Goal: Task Accomplishment & Management: Manage account settings

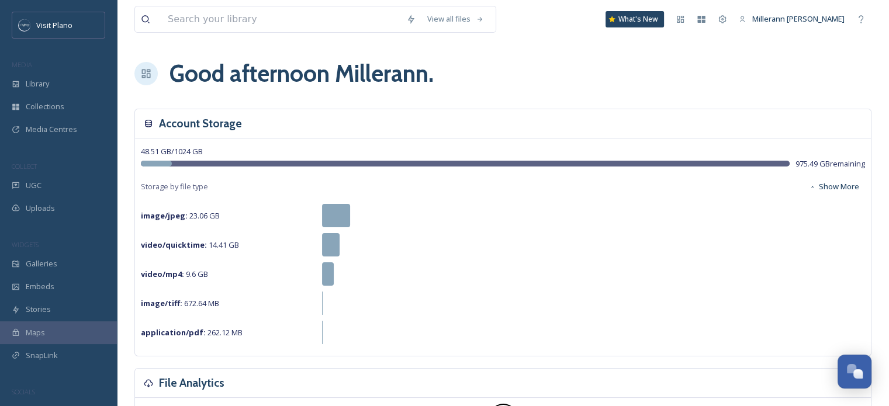
scroll to position [339, 0]
click at [55, 105] on span "Collections" at bounding box center [45, 106] width 39 height 11
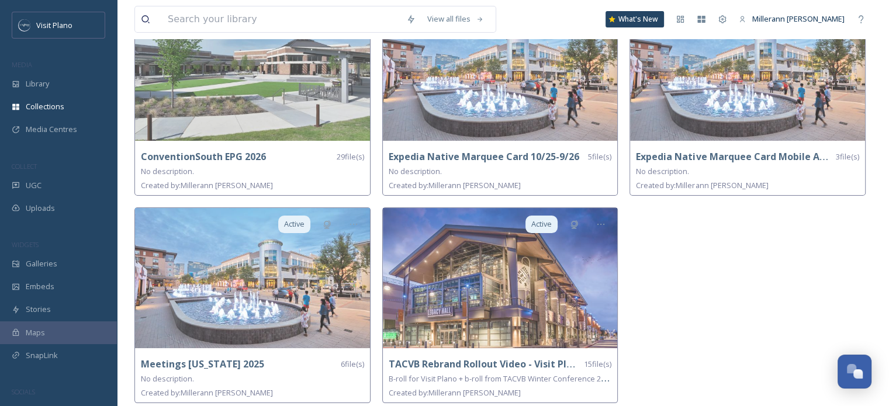
scroll to position [128, 0]
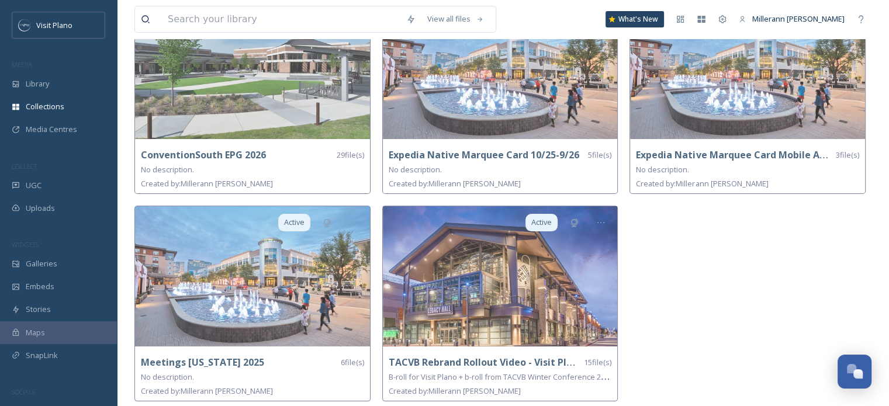
click at [215, 361] on strong "Meetings [US_STATE] 2025" at bounding box center [202, 362] width 123 height 13
click at [225, 359] on strong "Meetings [US_STATE] 2025" at bounding box center [202, 362] width 123 height 13
click at [278, 308] on img at bounding box center [252, 276] width 235 height 140
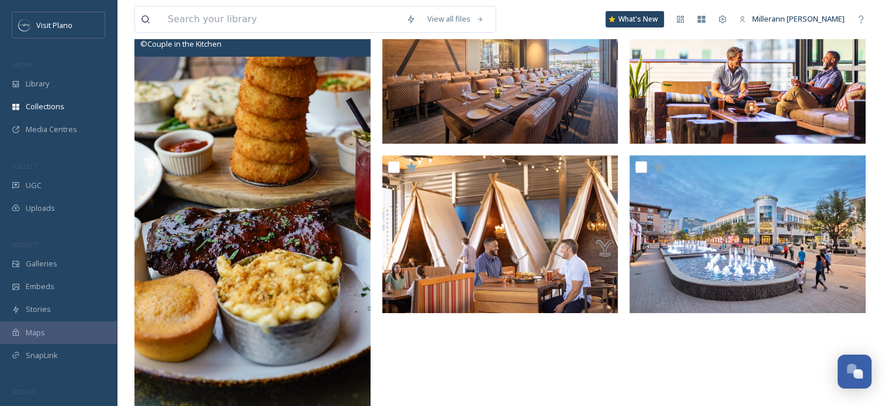
scroll to position [117, 0]
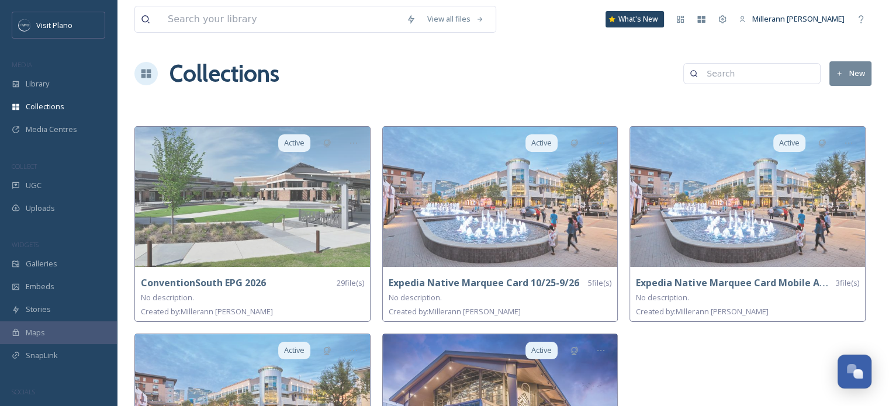
click at [590, 242] on img at bounding box center [500, 197] width 235 height 140
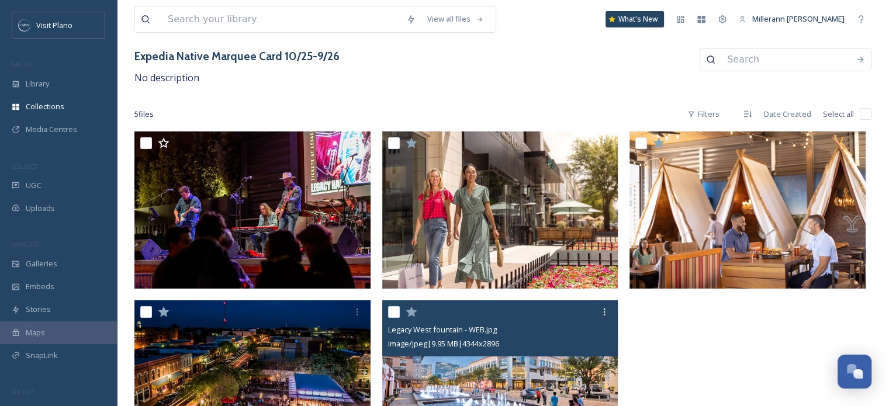
scroll to position [2, 0]
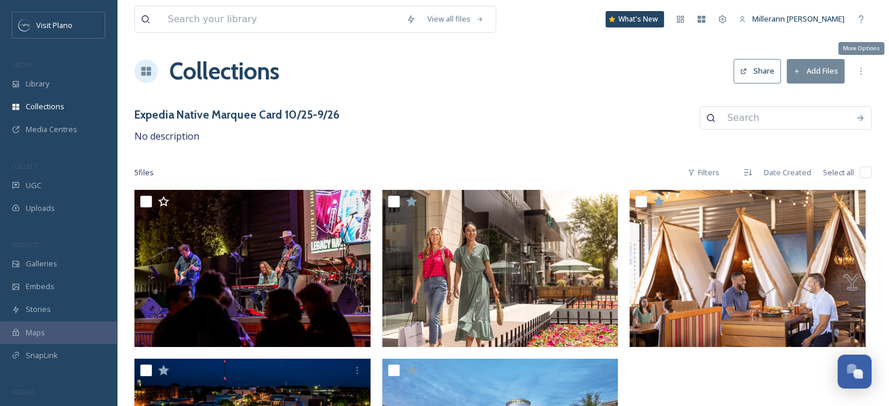
click at [858, 77] on div "More Options" at bounding box center [860, 71] width 21 height 21
click at [643, 92] on div "View all files What's New Millerann [PERSON_NAME] Collections Share Add Files E…" at bounding box center [503, 260] width 772 height 525
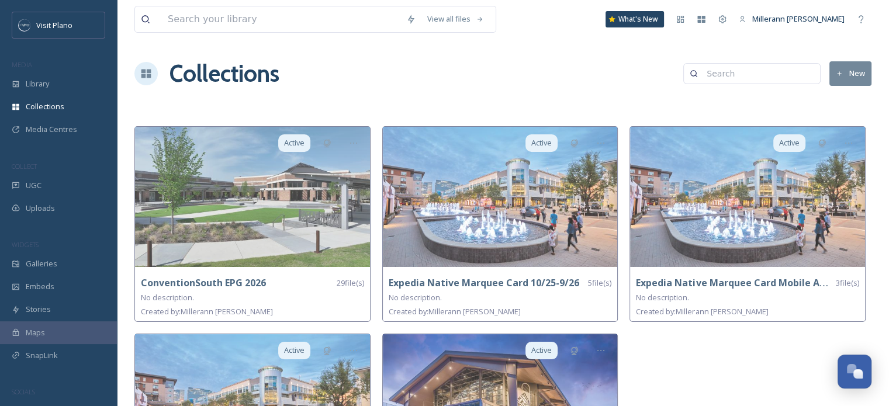
click at [47, 85] on span "Library" at bounding box center [37, 83] width 23 height 11
click at [549, 276] on strong "Expedia Native Marquee Card 10/25-9/26" at bounding box center [484, 282] width 191 height 13
click at [527, 216] on img at bounding box center [500, 197] width 235 height 140
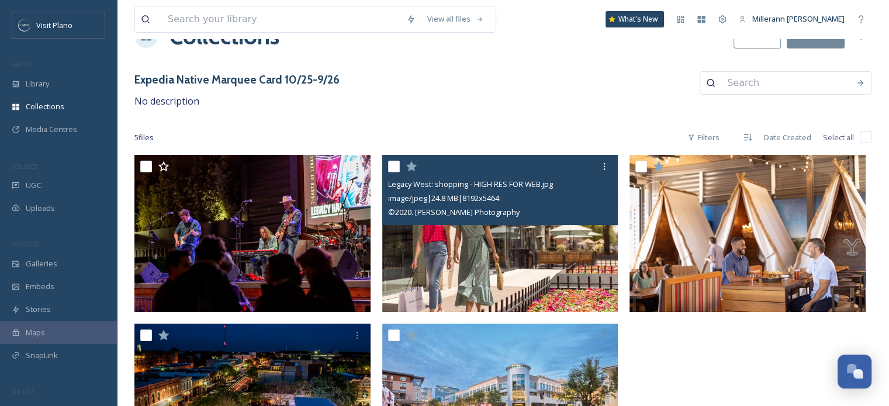
scroll to position [58, 0]
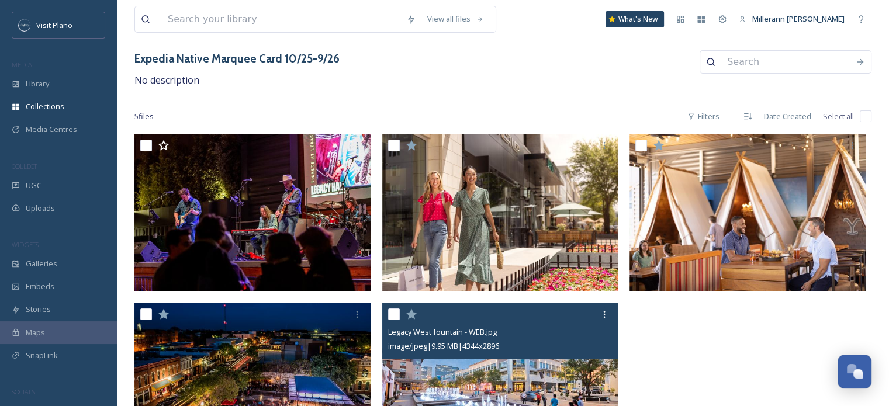
click at [601, 313] on icon at bounding box center [604, 314] width 9 height 9
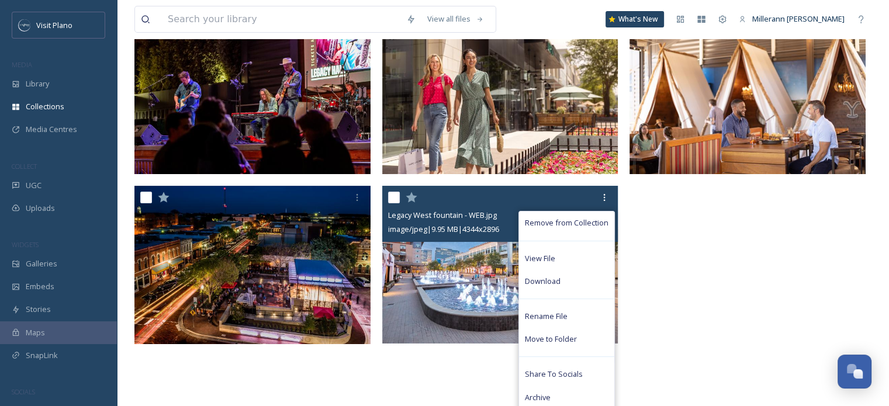
scroll to position [213, 0]
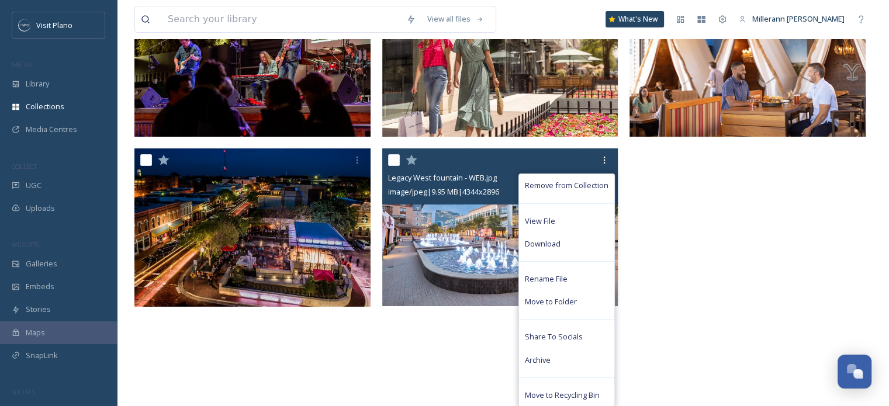
click at [481, 261] on div "Remove from Collection View File Download Rename File Move to Folder Share To S…" at bounding box center [500, 226] width 236 height 157
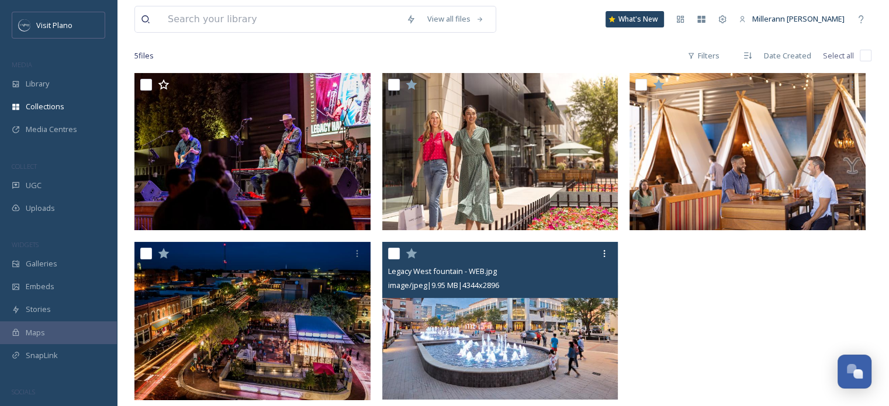
click at [488, 326] on img at bounding box center [500, 321] width 236 height 158
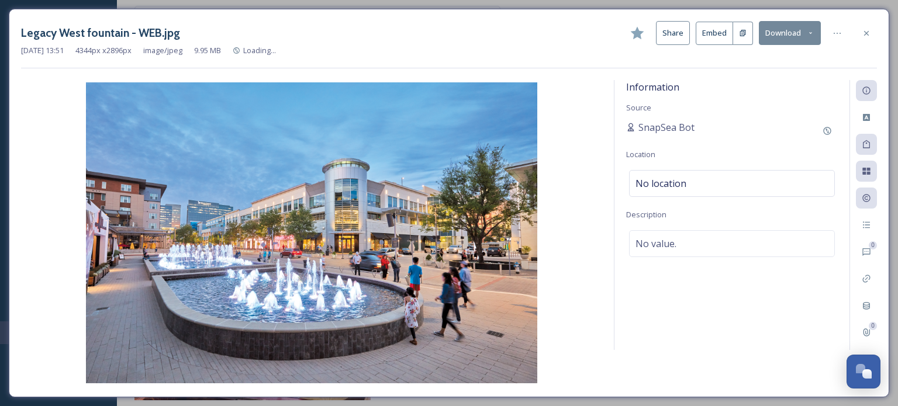
click at [683, 37] on button "Share" at bounding box center [673, 33] width 34 height 24
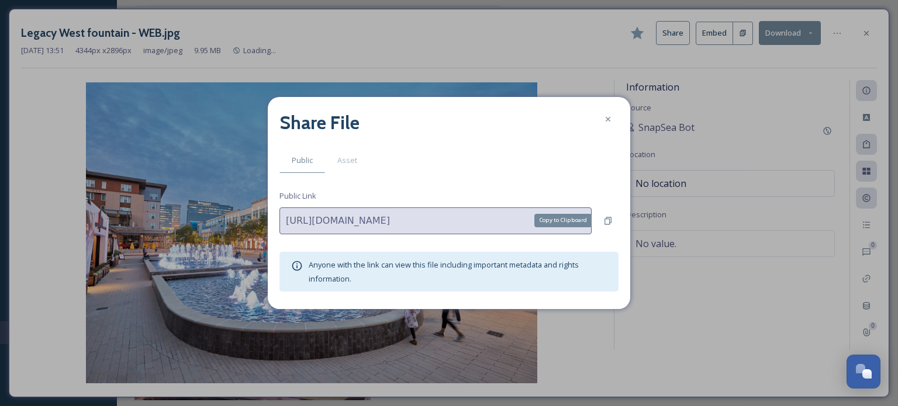
click at [602, 224] on div "Copy to Clipboard" at bounding box center [607, 220] width 21 height 21
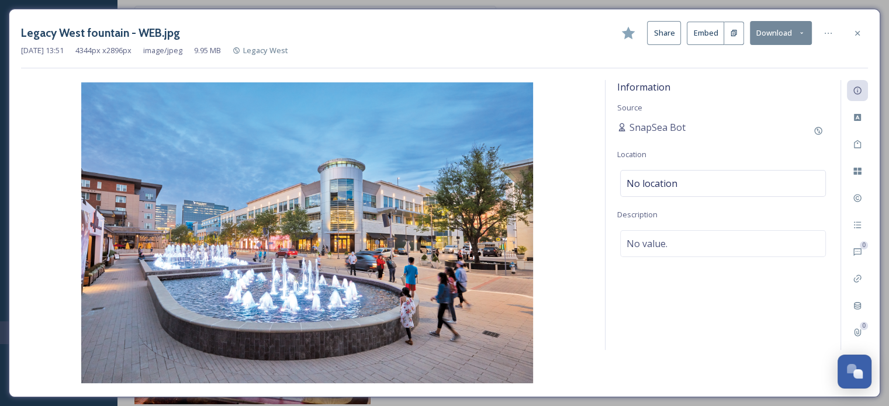
click at [856, 37] on icon at bounding box center [857, 33] width 9 height 9
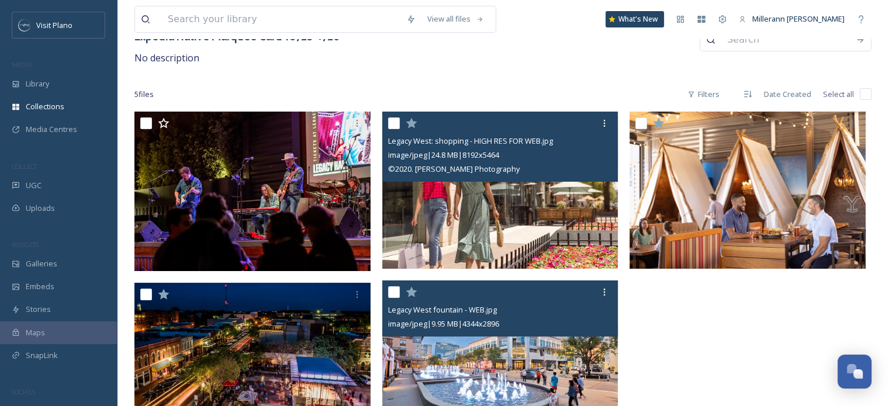
scroll to position [61, 0]
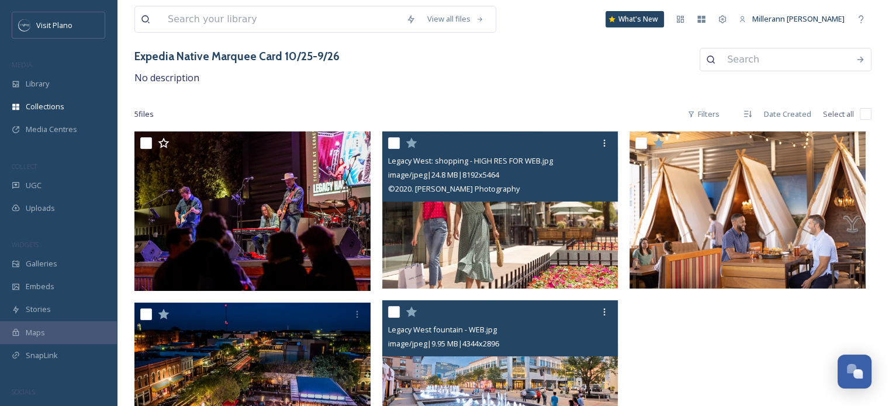
click at [552, 254] on img at bounding box center [500, 211] width 236 height 158
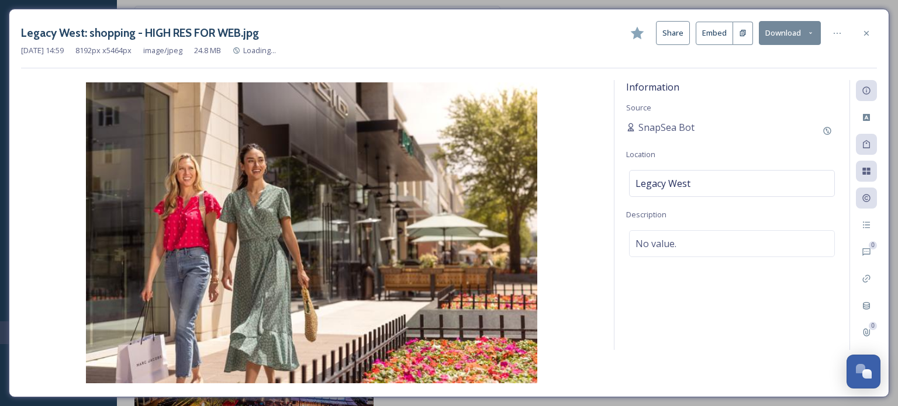
click at [686, 34] on button "Share" at bounding box center [673, 33] width 34 height 24
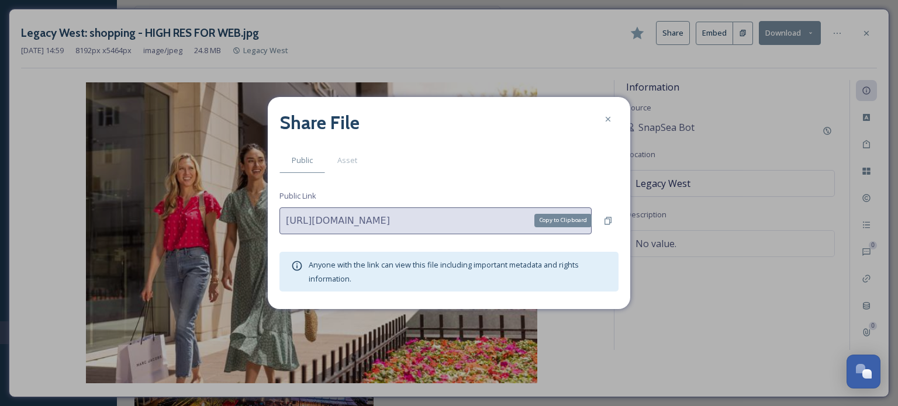
click at [607, 220] on icon at bounding box center [607, 220] width 9 height 9
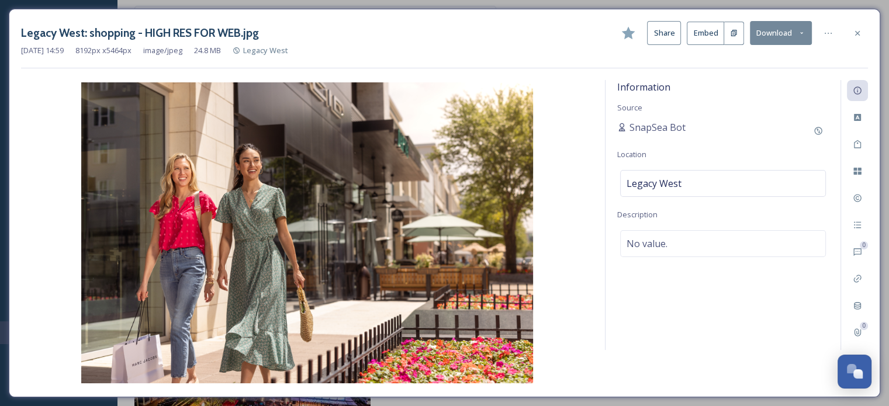
click at [860, 32] on icon at bounding box center [857, 33] width 9 height 9
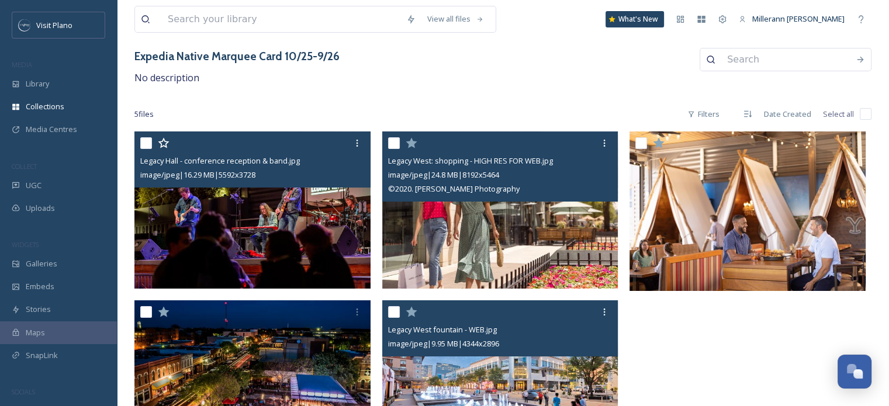
scroll to position [119, 0]
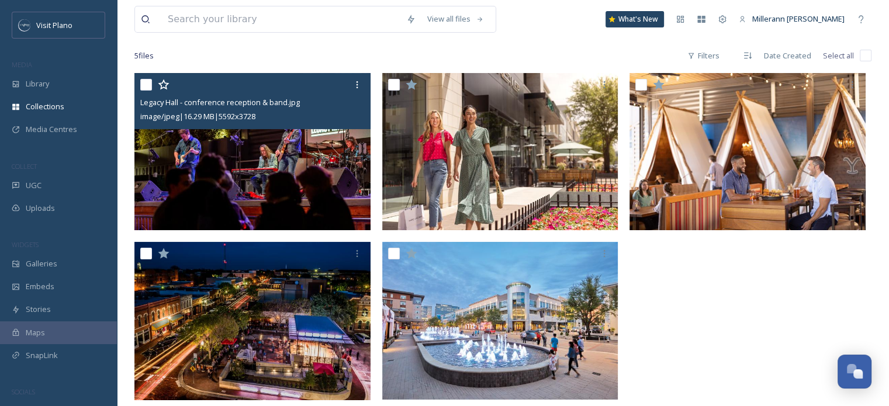
click at [276, 186] on img at bounding box center [252, 152] width 236 height 158
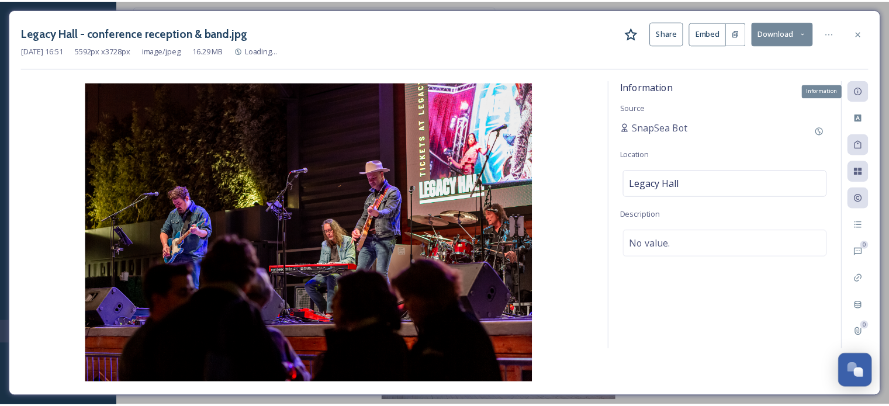
scroll to position [119, 0]
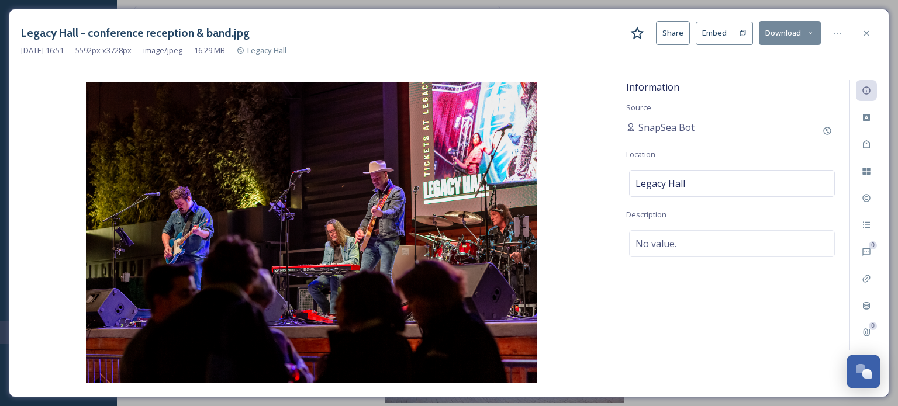
click at [683, 41] on button "Share" at bounding box center [673, 33] width 34 height 24
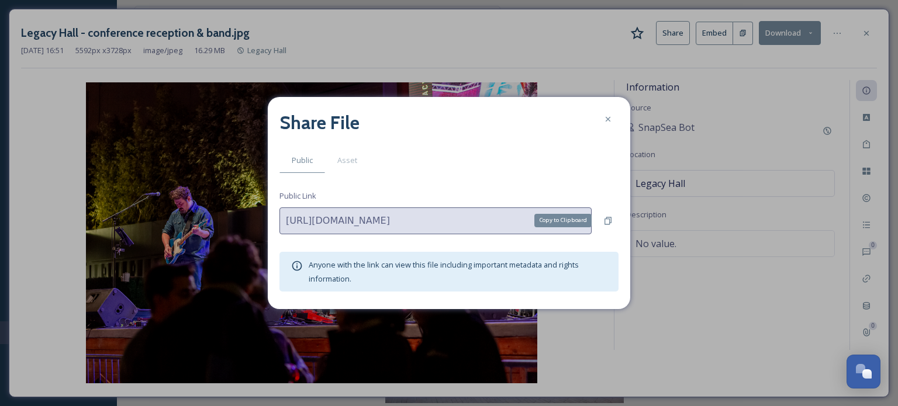
click at [607, 223] on icon at bounding box center [607, 220] width 9 height 9
click at [609, 123] on icon at bounding box center [607, 119] width 9 height 9
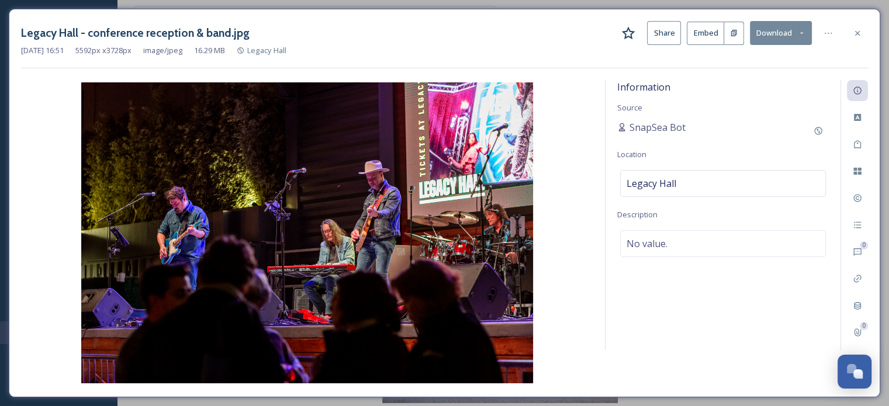
click at [858, 37] on icon at bounding box center [857, 33] width 9 height 9
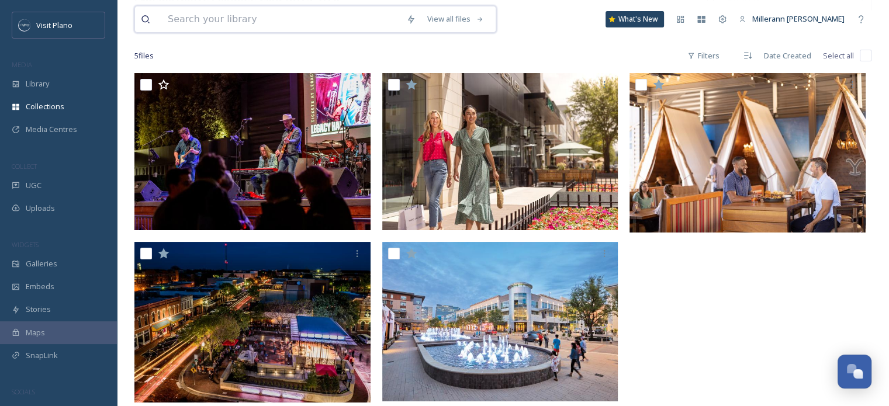
click at [240, 25] on input at bounding box center [281, 19] width 238 height 26
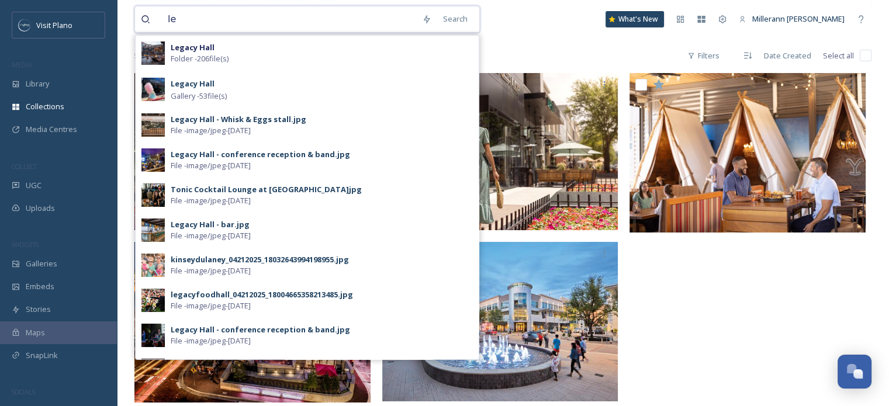
type input "l"
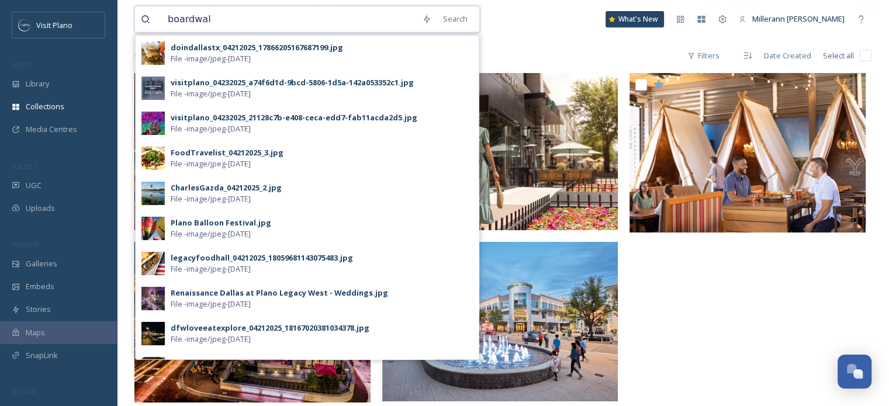
type input "boardwalk"
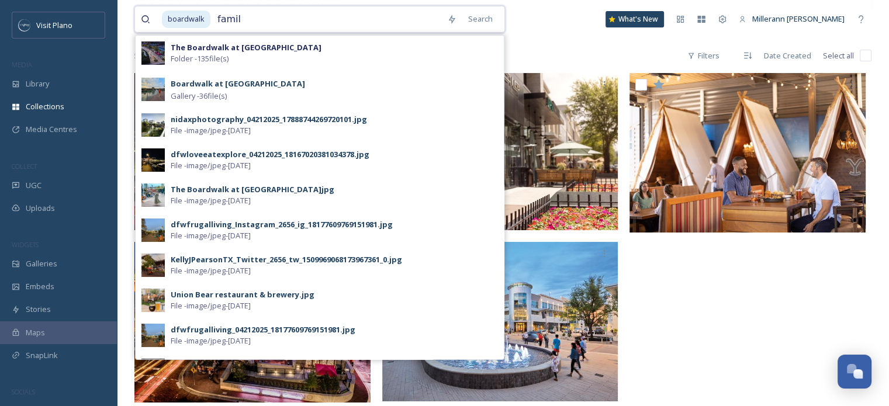
type input "family"
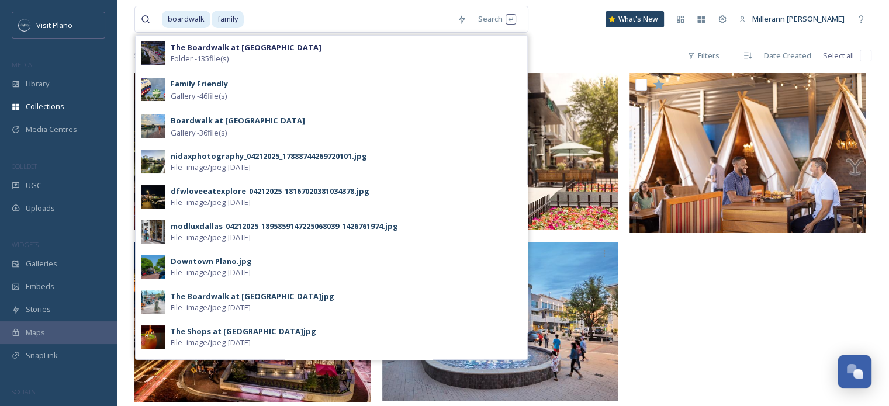
click at [32, 85] on span "Library" at bounding box center [37, 83] width 23 height 11
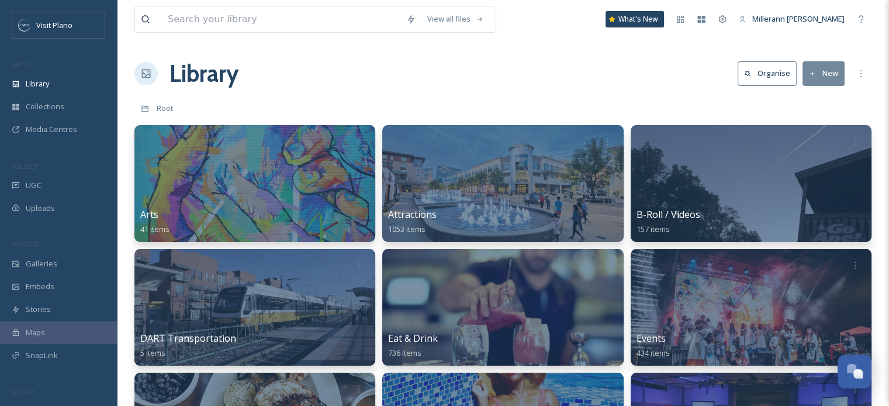
click at [472, 223] on div "Attractions 1053 items" at bounding box center [502, 221] width 229 height 29
click at [545, 217] on div "Attractions 1053 items" at bounding box center [502, 221] width 229 height 29
click at [404, 216] on span "Attractions" at bounding box center [412, 214] width 49 height 13
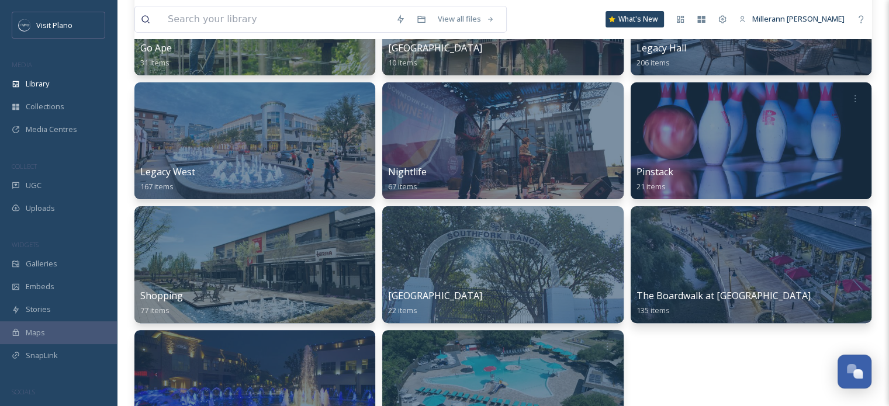
scroll to position [292, 0]
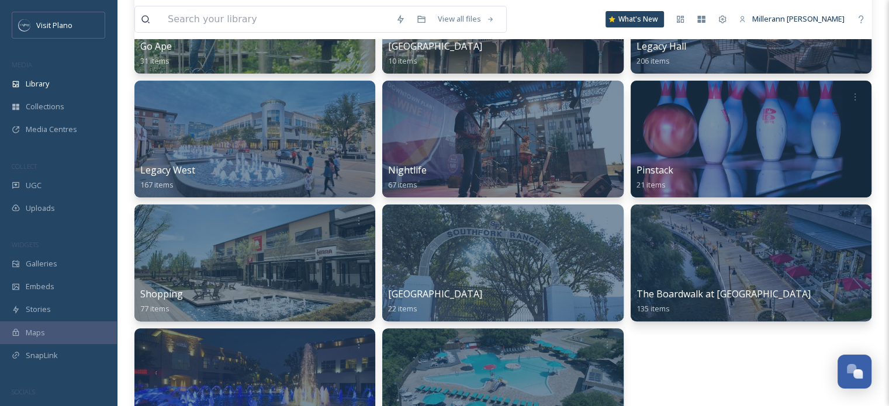
click at [194, 157] on div at bounding box center [254, 139] width 241 height 117
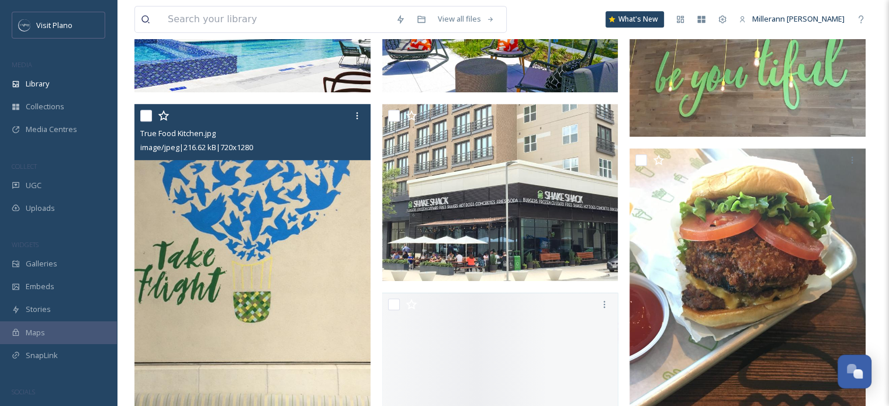
scroll to position [351, 0]
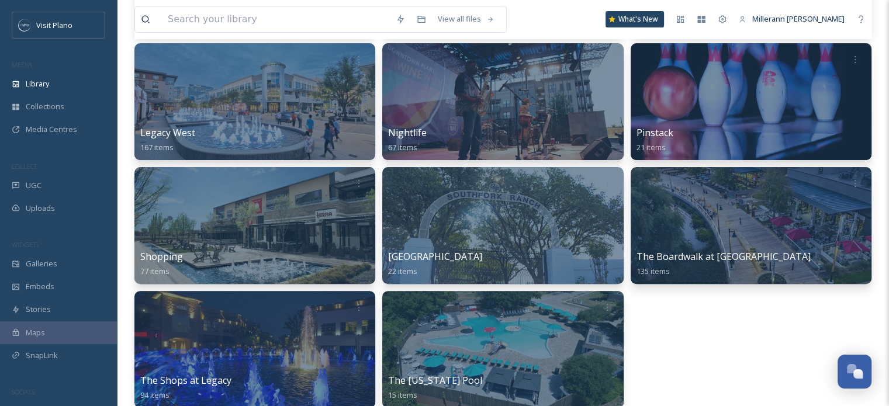
scroll to position [351, 0]
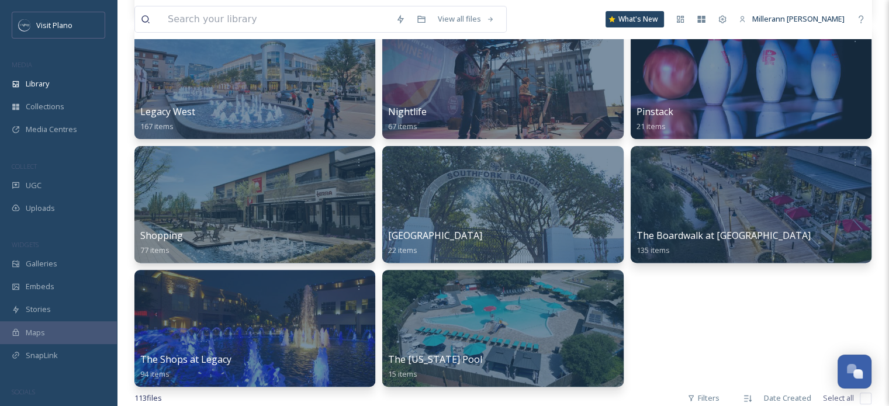
click at [664, 193] on div at bounding box center [751, 204] width 241 height 117
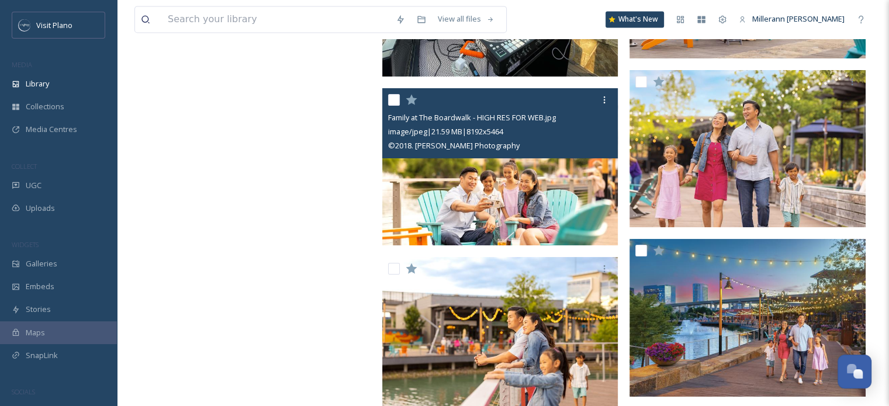
scroll to position [10637, 0]
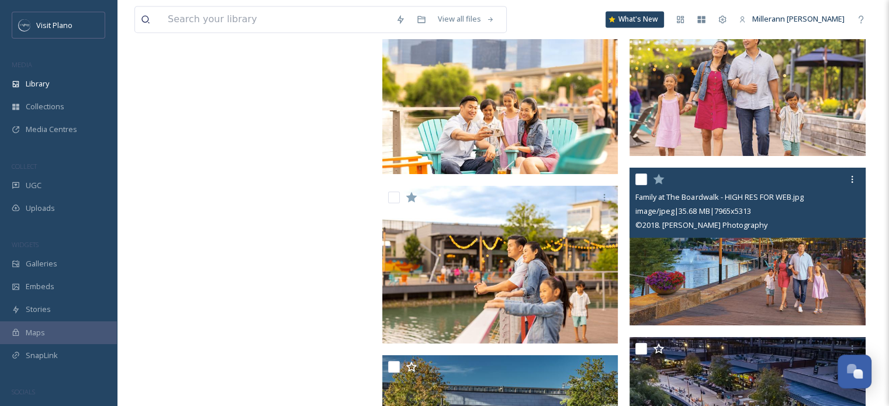
click at [819, 281] on img at bounding box center [747, 247] width 236 height 158
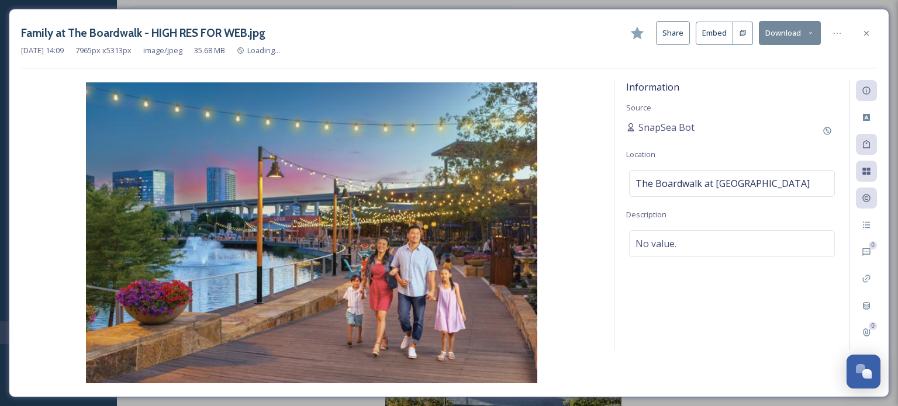
click at [675, 32] on button "Share" at bounding box center [673, 33] width 34 height 24
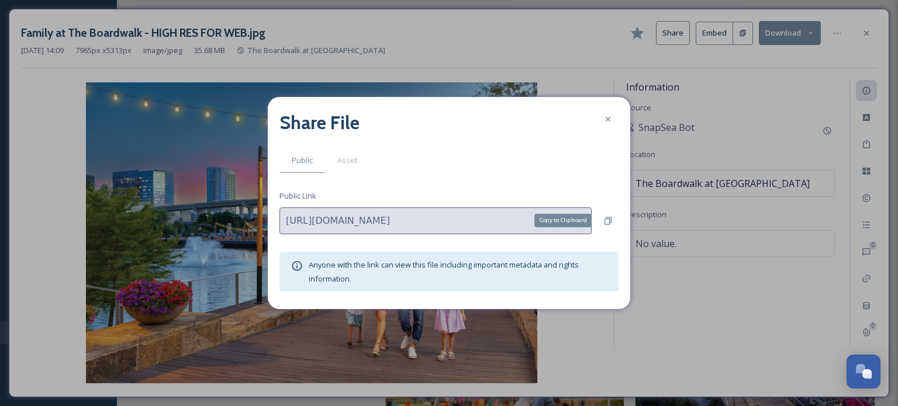
click at [612, 219] on icon at bounding box center [607, 220] width 9 height 9
click at [606, 117] on icon at bounding box center [607, 119] width 9 height 9
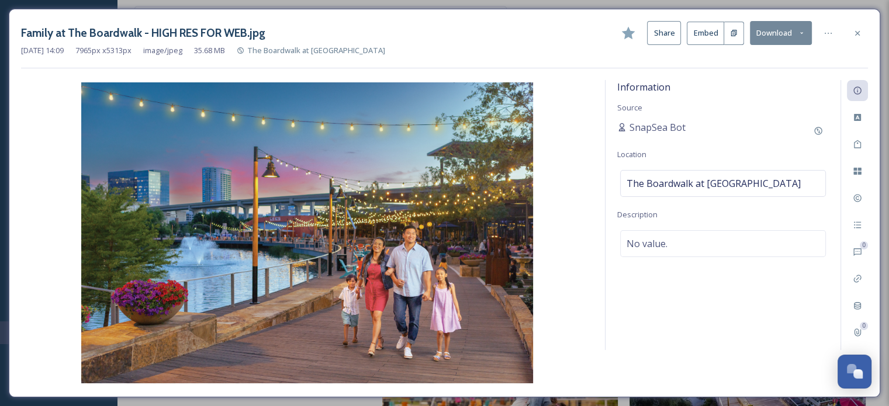
click at [861, 30] on icon at bounding box center [857, 33] width 9 height 9
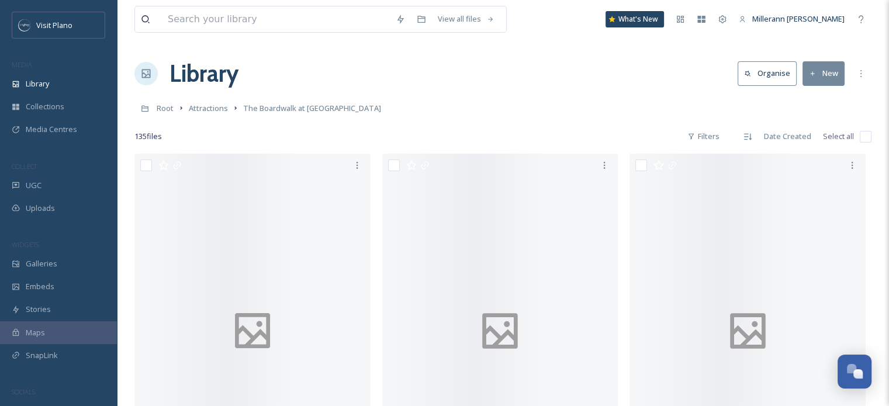
scroll to position [339, 0]
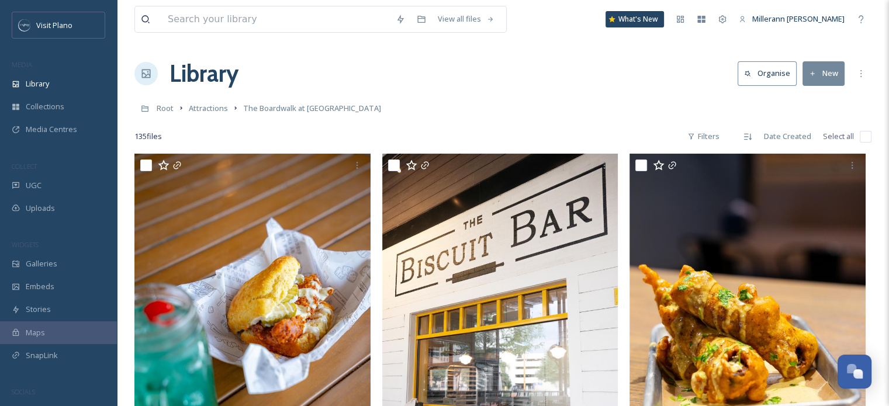
click at [50, 105] on span "Collections" at bounding box center [45, 106] width 39 height 11
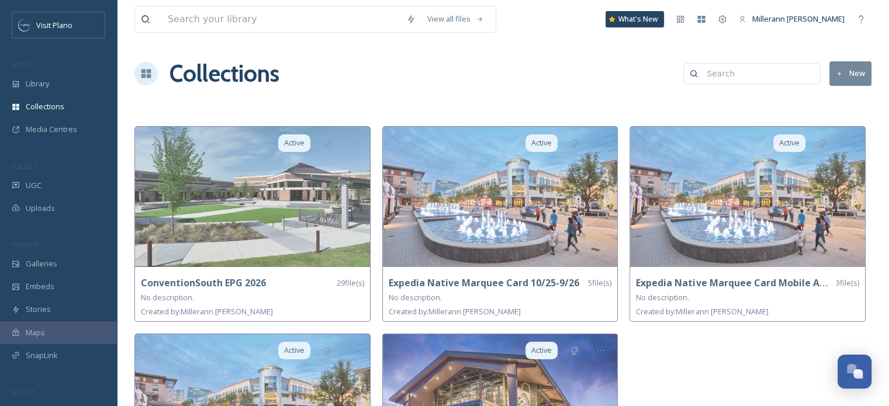
click at [850, 77] on button "New" at bounding box center [850, 73] width 42 height 24
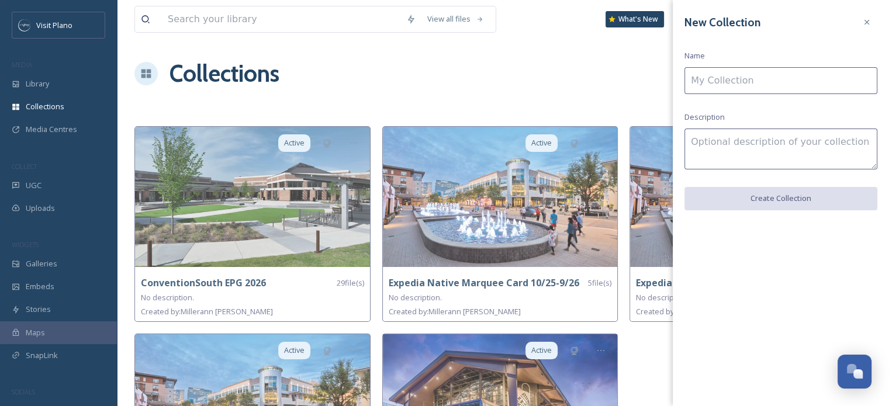
click at [772, 84] on input at bounding box center [780, 80] width 193 height 27
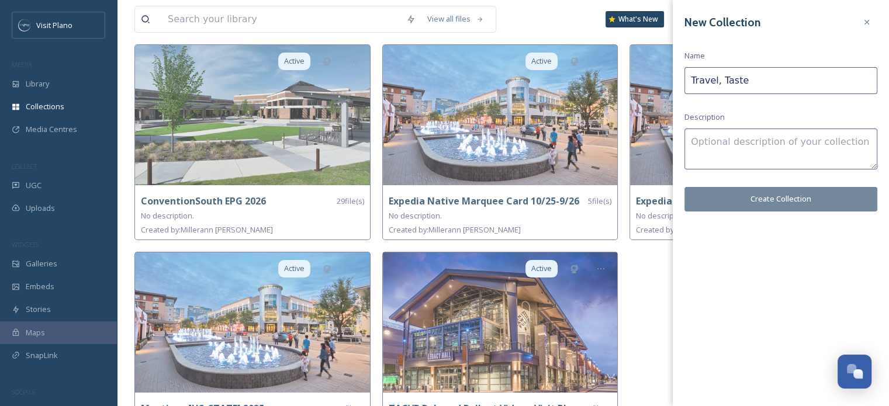
scroll to position [11, 0]
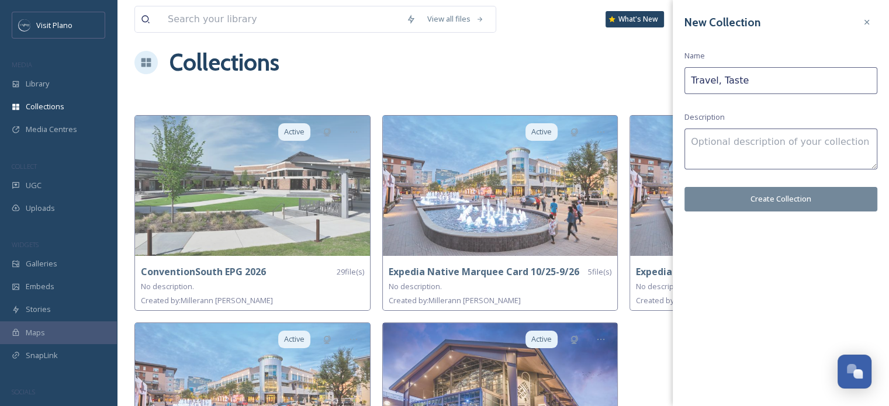
click at [755, 82] on input "Travel, Taste" at bounding box center [780, 80] width 193 height 27
type input "Travel, Taste + Tour Magazine: Winter 2025"
click at [809, 143] on textarea at bounding box center [780, 149] width 193 height 41
click at [805, 200] on button "Create Collection" at bounding box center [780, 199] width 193 height 24
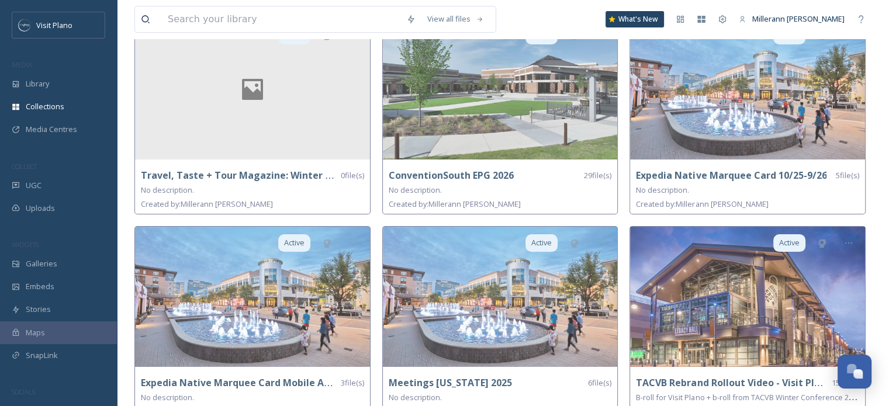
scroll to position [128, 0]
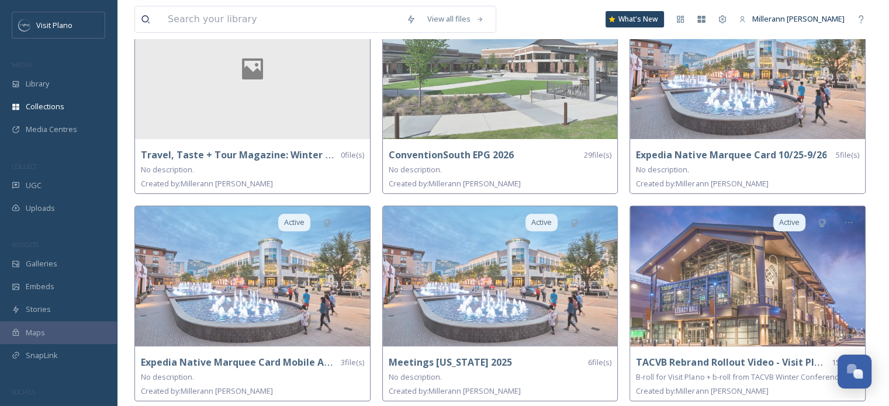
click at [682, 297] on img at bounding box center [747, 276] width 235 height 140
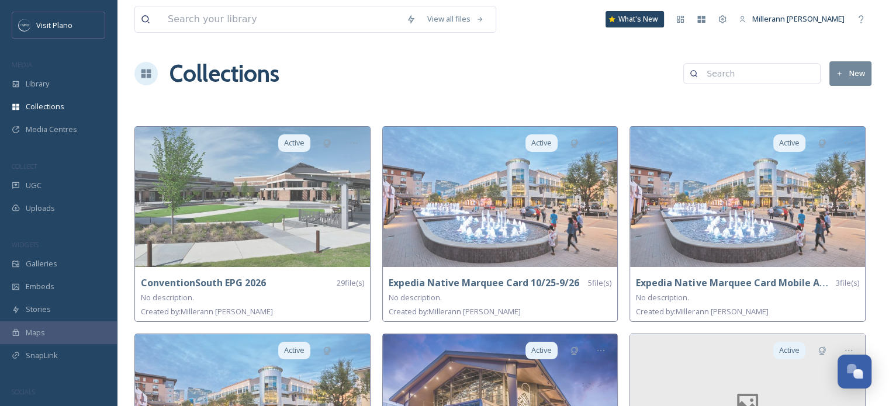
scroll to position [58, 0]
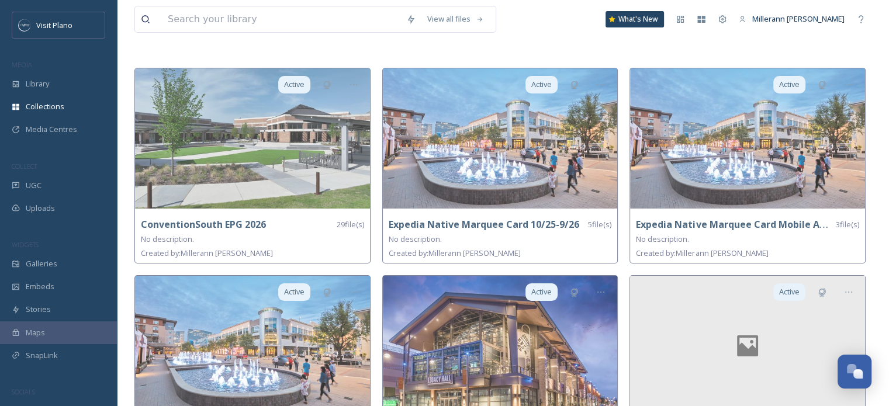
click at [479, 148] on img at bounding box center [500, 138] width 235 height 140
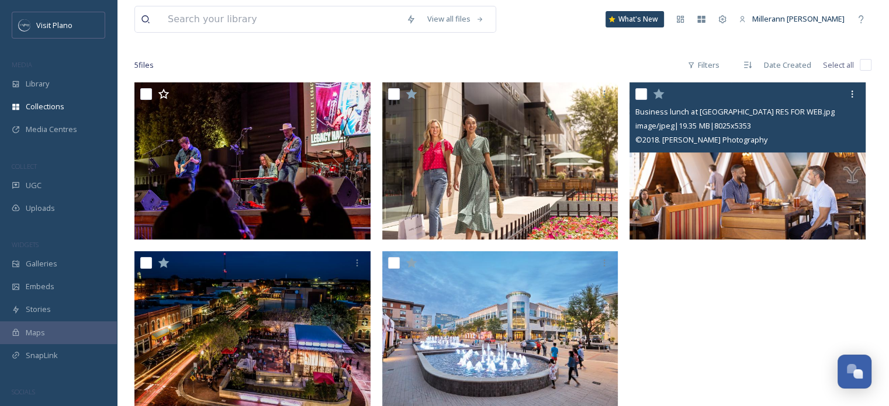
scroll to position [119, 0]
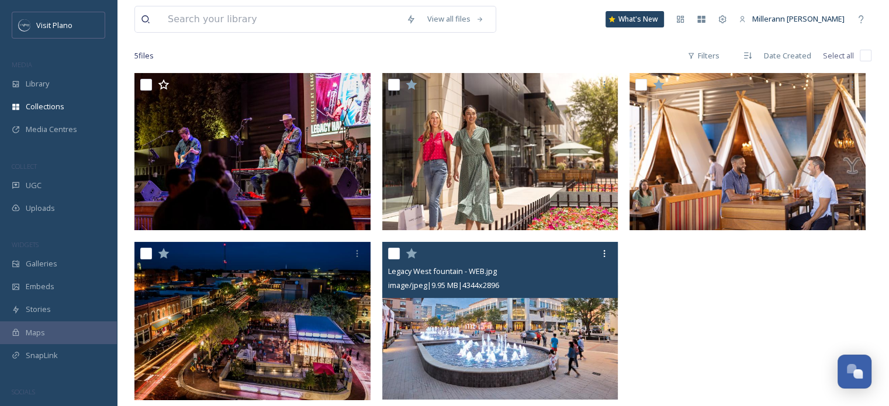
click at [395, 254] on input "checkbox" at bounding box center [394, 254] width 12 height 12
checkbox input "true"
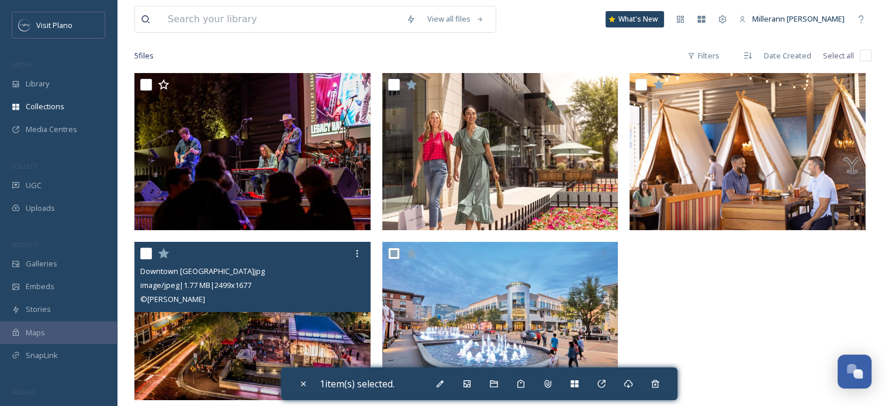
click at [144, 254] on input "checkbox" at bounding box center [146, 254] width 12 height 12
checkbox input "true"
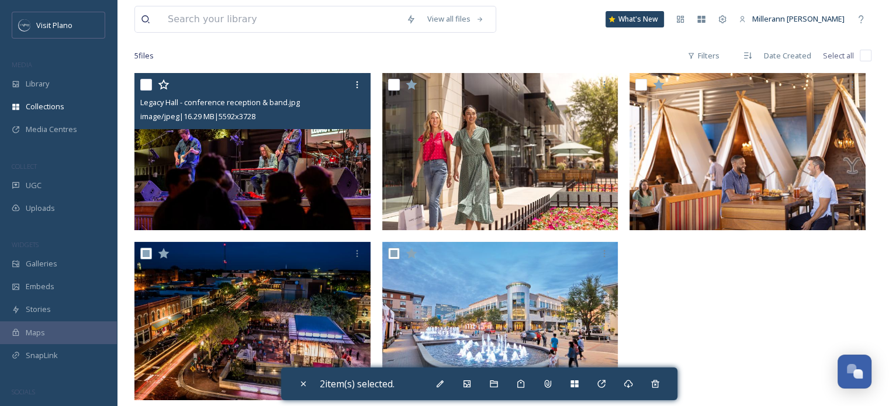
click at [147, 88] on input "checkbox" at bounding box center [146, 85] width 12 height 12
checkbox input "true"
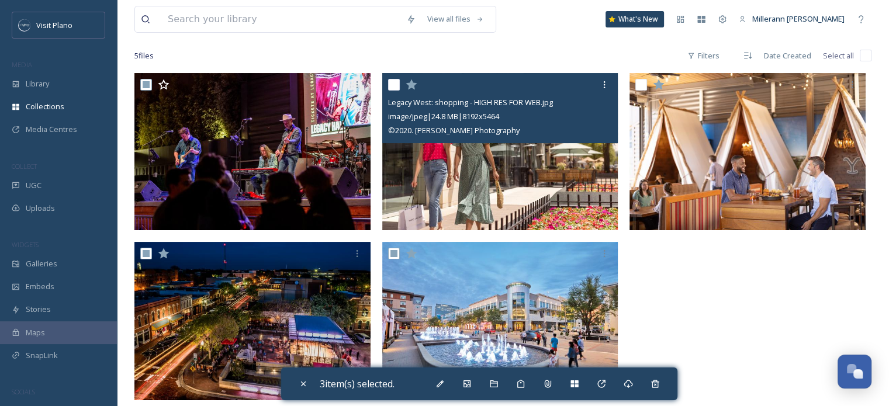
click at [390, 81] on input "checkbox" at bounding box center [394, 85] width 12 height 12
checkbox input "true"
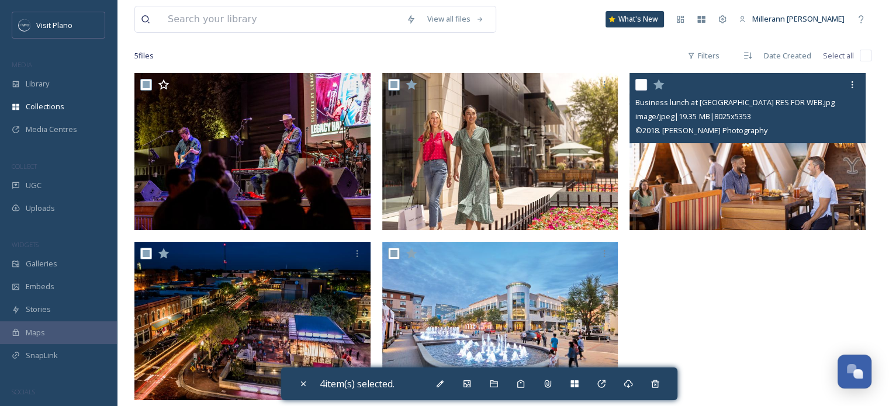
click at [643, 83] on input "checkbox" at bounding box center [641, 85] width 12 height 12
checkbox input "true"
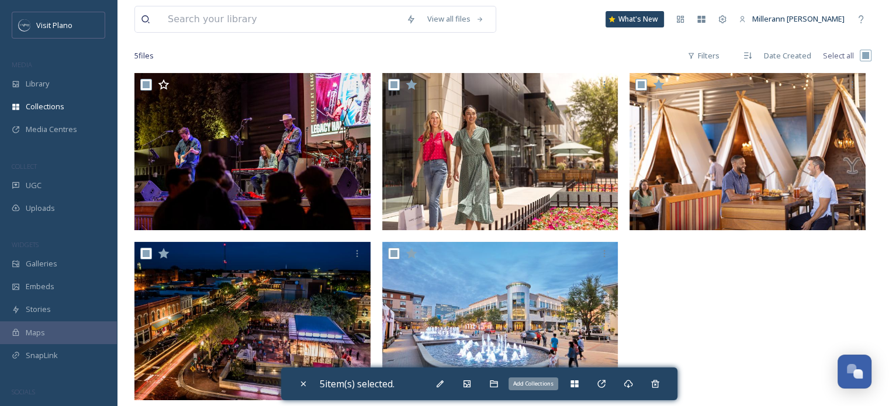
click at [576, 391] on div "Add Collections" at bounding box center [574, 383] width 21 height 21
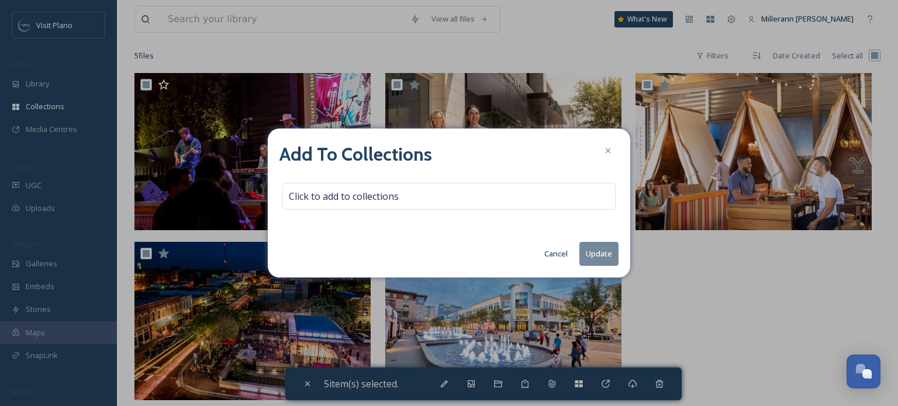
click at [424, 199] on div "Click to add to collections" at bounding box center [448, 196] width 333 height 27
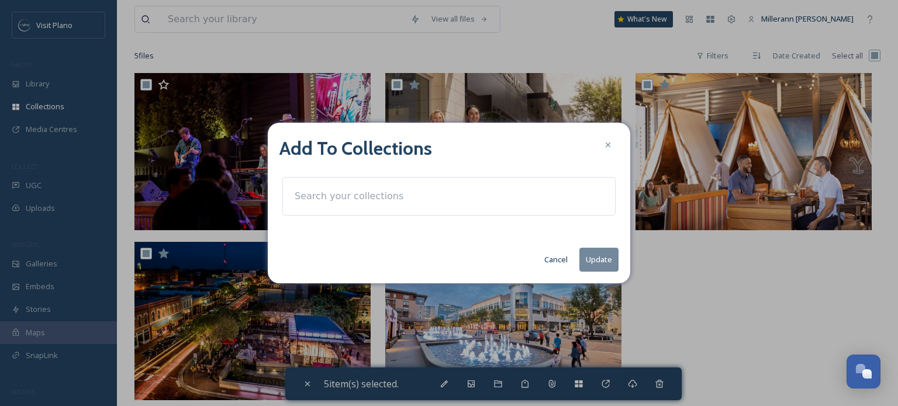
click at [323, 196] on input at bounding box center [353, 197] width 129 height 26
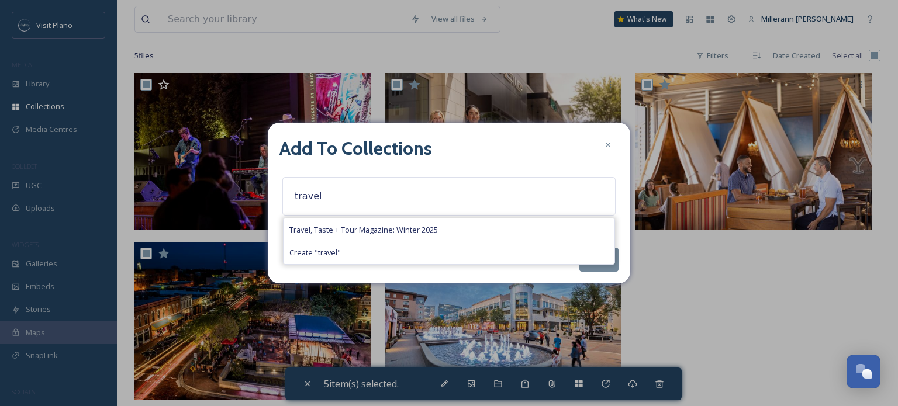
type input "travel"
click at [406, 222] on div "Travel, Taste + Tour Magazine: Winter 2025" at bounding box center [448, 230] width 331 height 23
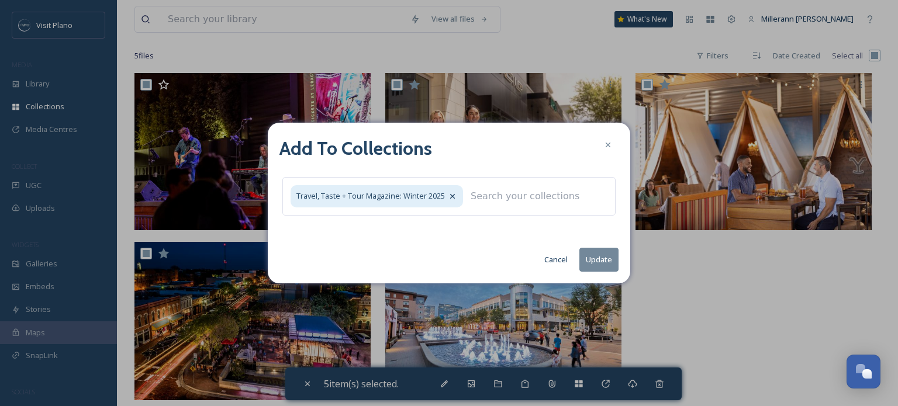
click at [591, 254] on button "Update" at bounding box center [598, 260] width 39 height 24
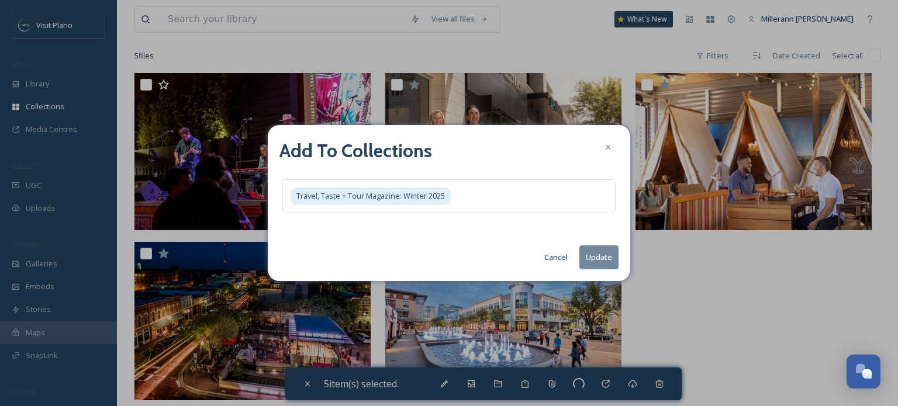
checkbox input "false"
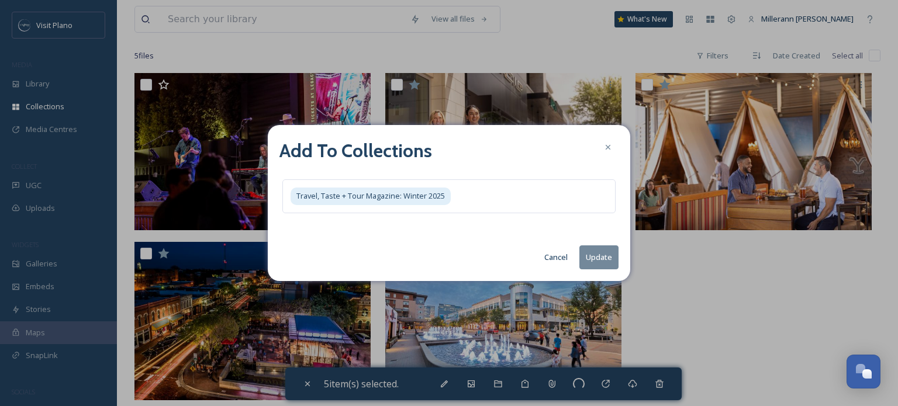
checkbox input "false"
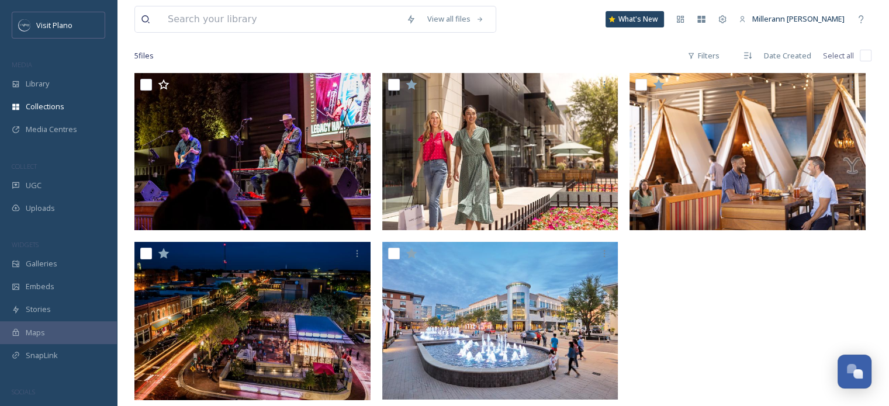
click at [52, 85] on div "Library" at bounding box center [58, 83] width 117 height 23
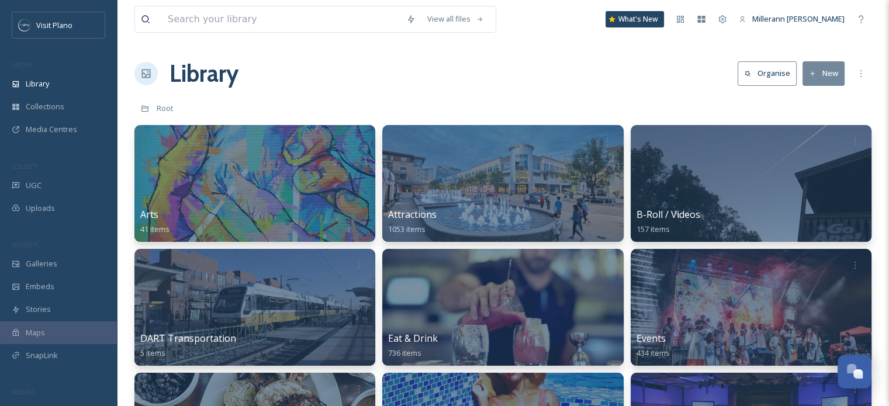
click at [423, 191] on div at bounding box center [502, 183] width 241 height 117
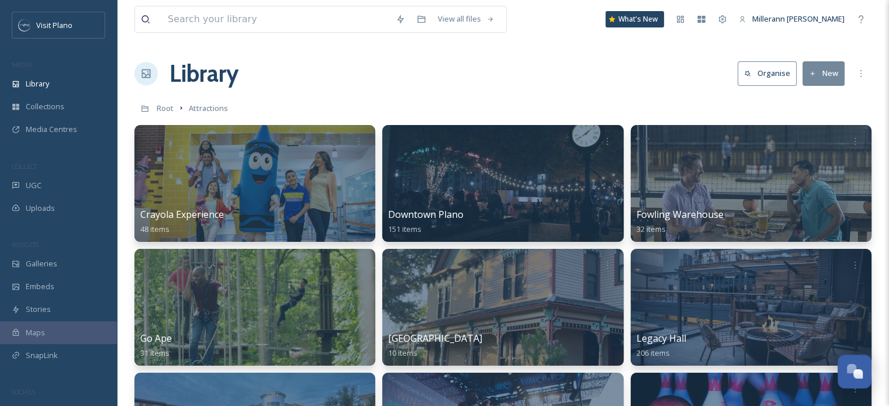
click at [302, 221] on div "Crayola Experience 48 items" at bounding box center [254, 221] width 229 height 29
click at [306, 216] on div "Crayola Experience 48 items" at bounding box center [254, 221] width 229 height 29
click at [199, 217] on span "Crayola Experience" at bounding box center [182, 214] width 84 height 13
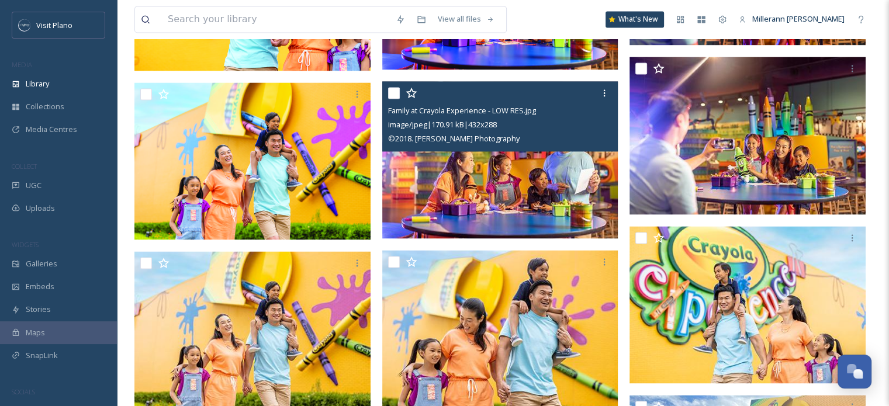
scroll to position [1812, 0]
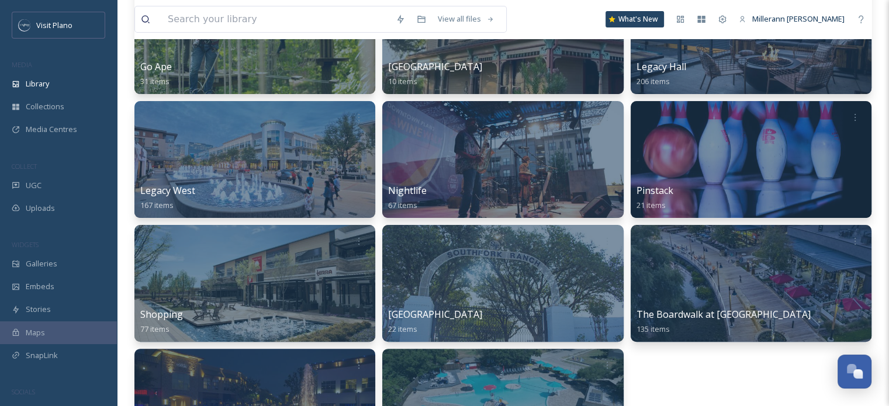
scroll to position [351, 0]
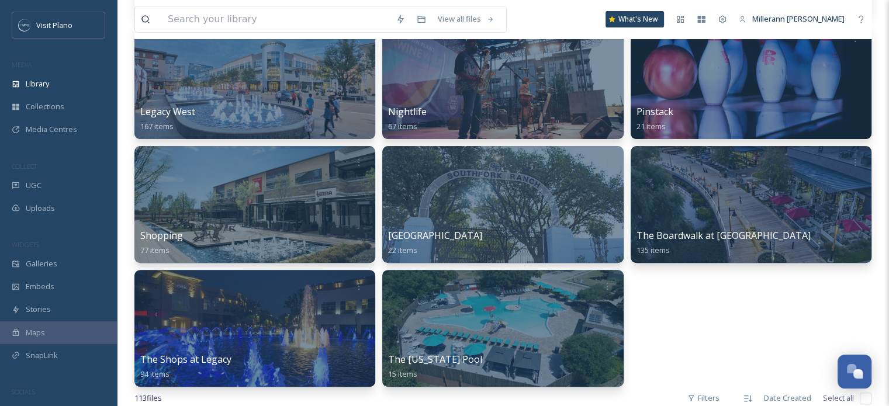
click at [742, 235] on span "The Boardwalk at [GEOGRAPHIC_DATA]" at bounding box center [723, 235] width 174 height 13
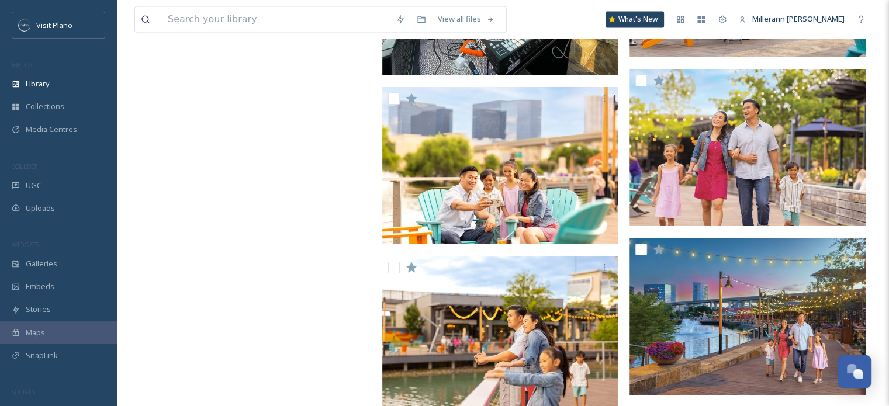
scroll to position [10637, 0]
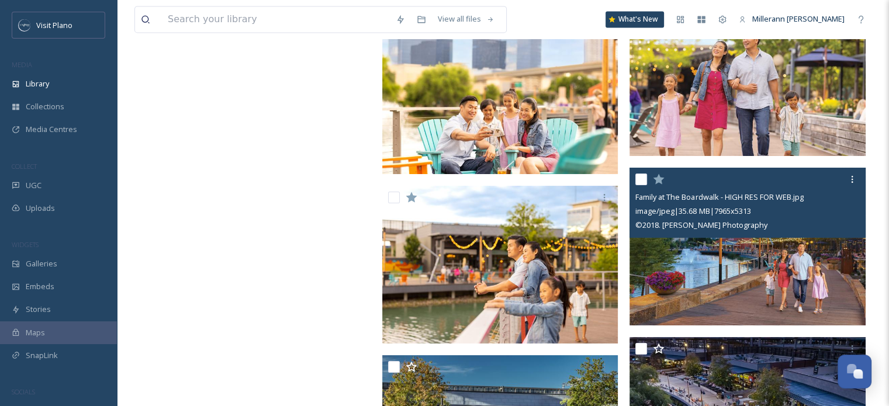
click at [637, 184] on input "checkbox" at bounding box center [641, 180] width 12 height 12
checkbox input "true"
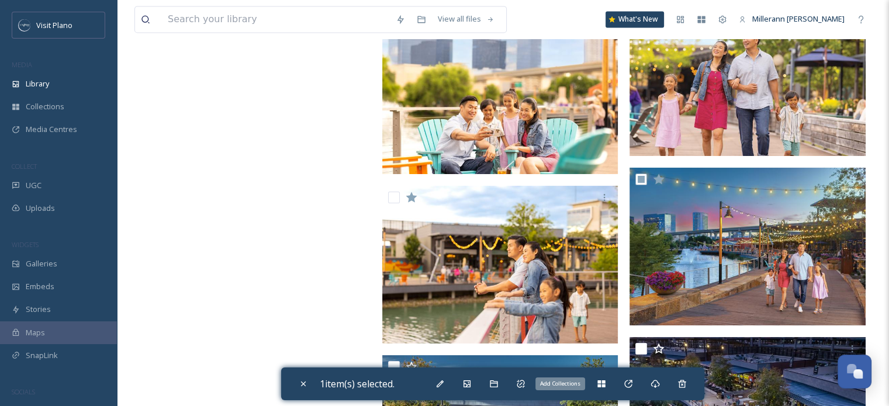
click at [599, 387] on div "Add Collections" at bounding box center [601, 383] width 21 height 21
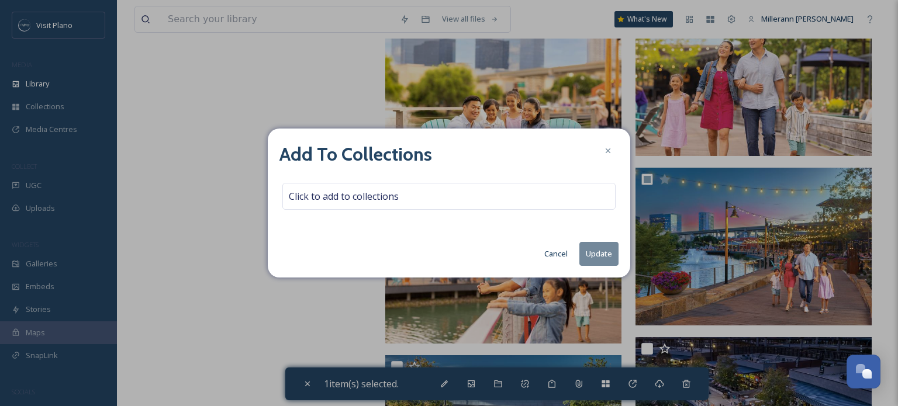
click at [417, 199] on div "Click to add to collections" at bounding box center [448, 196] width 333 height 27
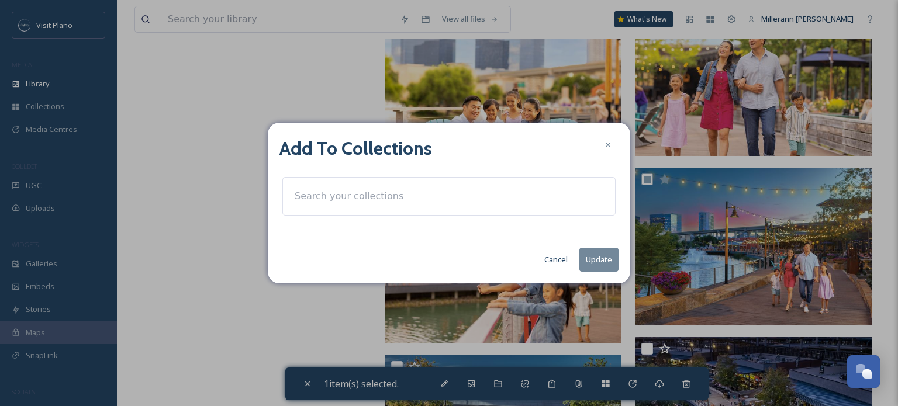
click at [407, 204] on div at bounding box center [448, 196] width 333 height 39
click at [304, 196] on input at bounding box center [353, 197] width 129 height 26
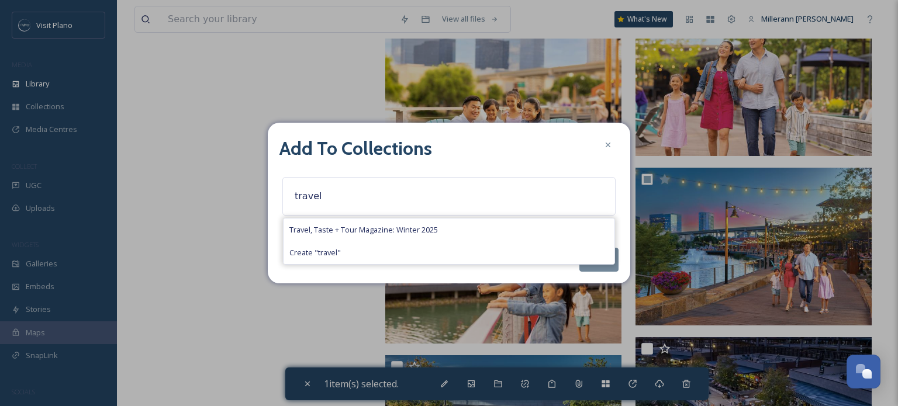
type input "travel"
click at [290, 233] on span "Travel, Taste + Tour Magazine: Winter 2025" at bounding box center [363, 229] width 148 height 11
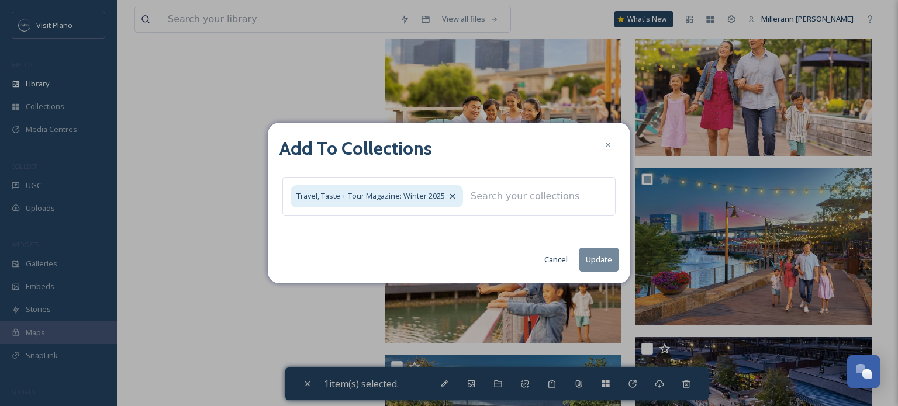
click at [589, 255] on button "Update" at bounding box center [598, 260] width 39 height 24
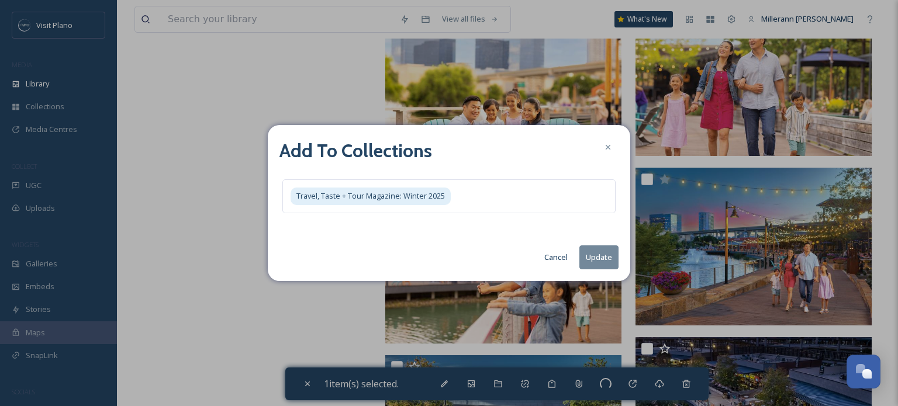
checkbox input "false"
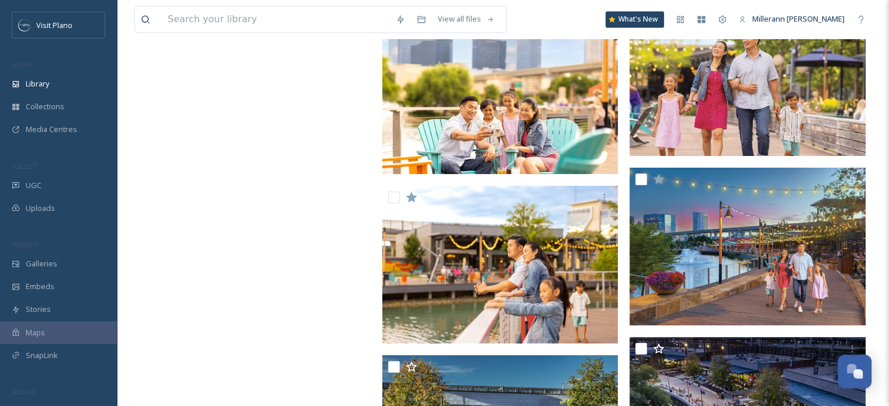
click at [36, 84] on span "Library" at bounding box center [37, 83] width 23 height 11
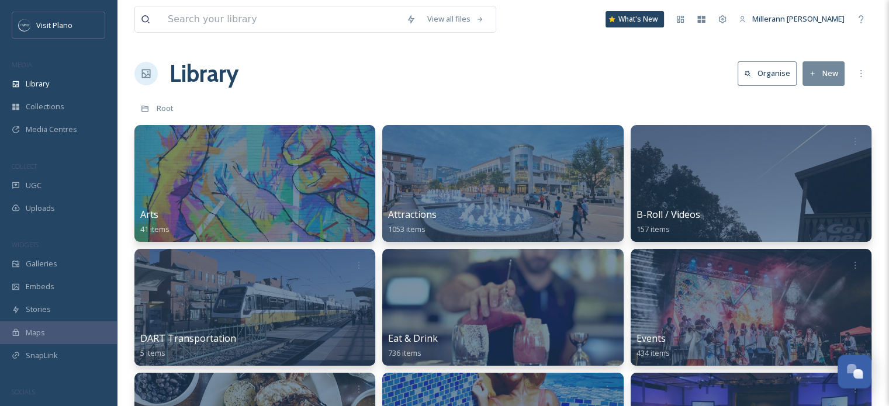
click at [416, 206] on div at bounding box center [502, 183] width 241 height 117
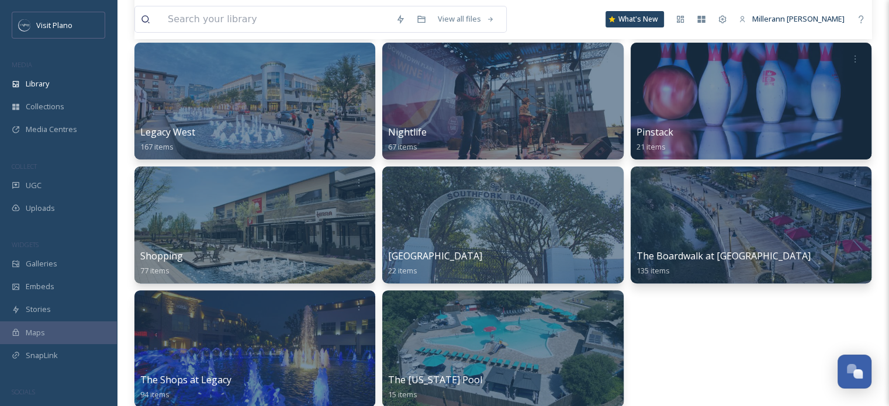
scroll to position [409, 0]
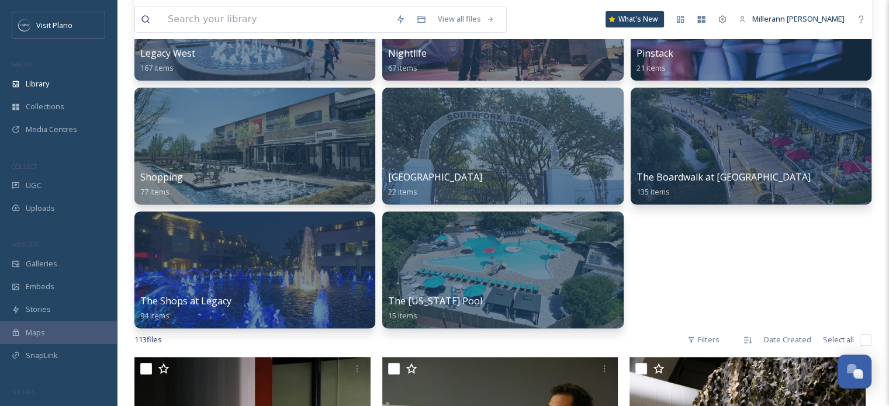
click at [700, 182] on span "The Boardwalk at [GEOGRAPHIC_DATA]" at bounding box center [723, 177] width 174 height 13
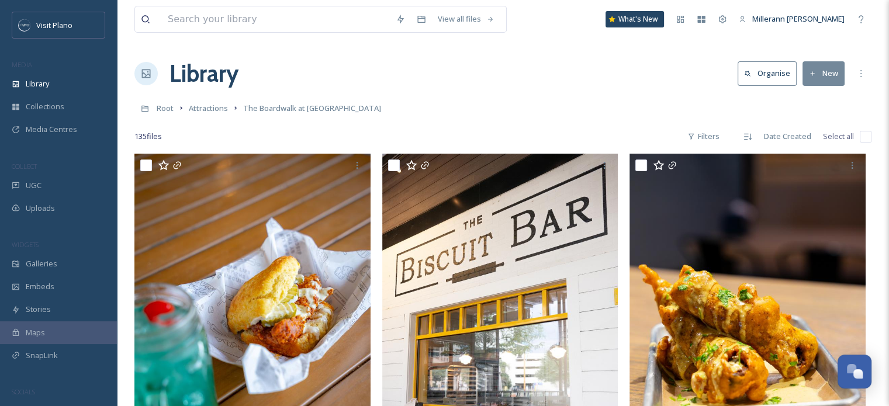
click at [44, 83] on span "Library" at bounding box center [37, 83] width 23 height 11
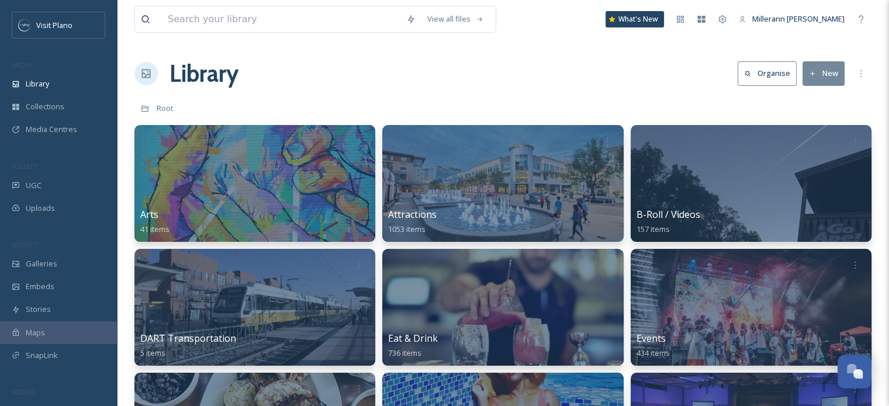
click at [405, 214] on span "Attractions" at bounding box center [412, 214] width 49 height 13
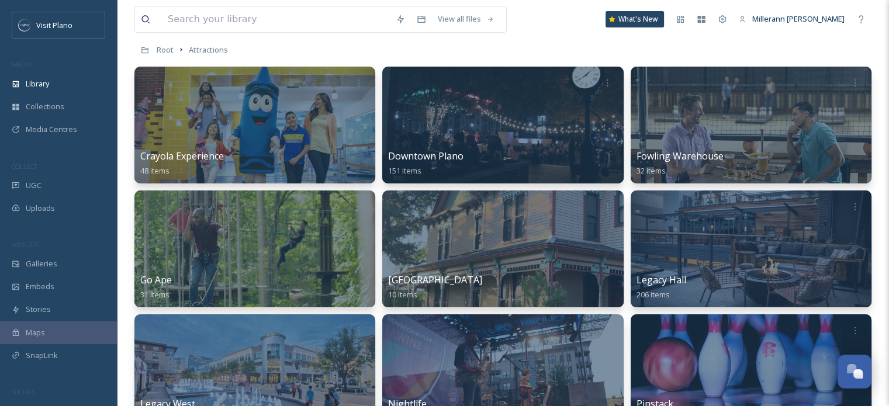
scroll to position [117, 0]
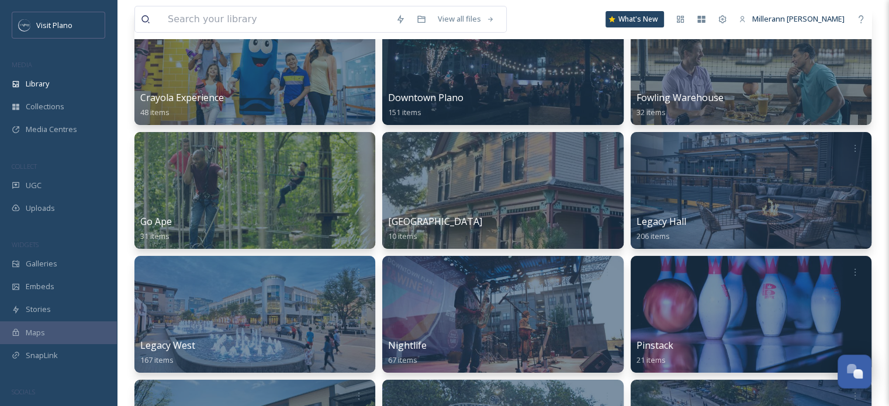
click at [651, 219] on span "Legacy Hall" at bounding box center [661, 221] width 50 height 13
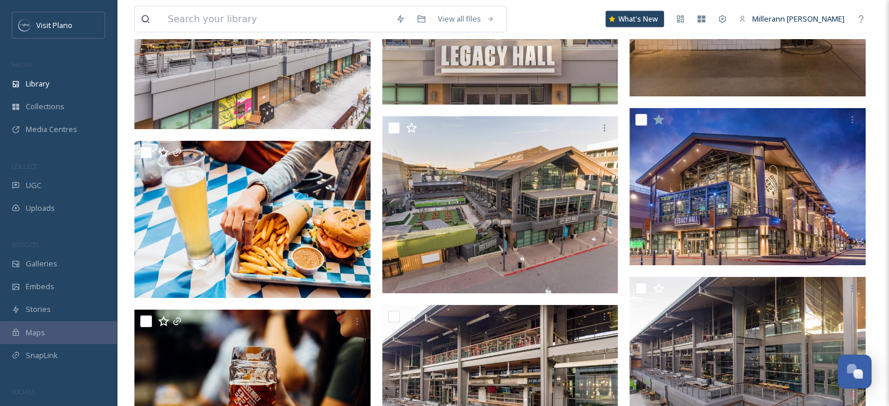
scroll to position [6838, 0]
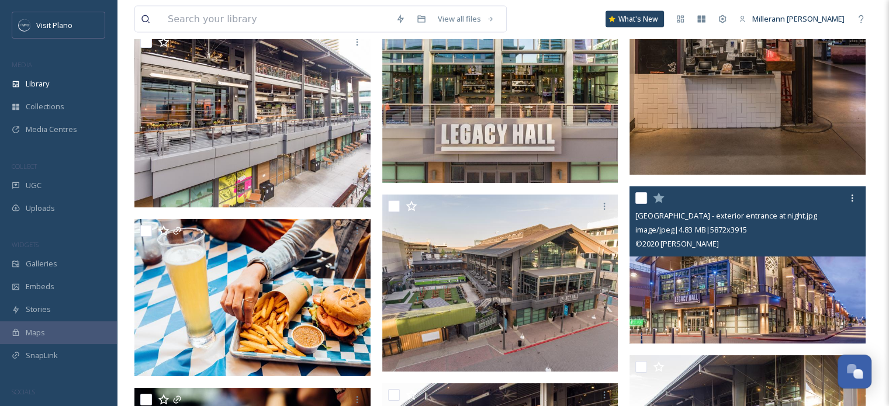
click at [643, 199] on input "checkbox" at bounding box center [641, 198] width 12 height 12
checkbox input "true"
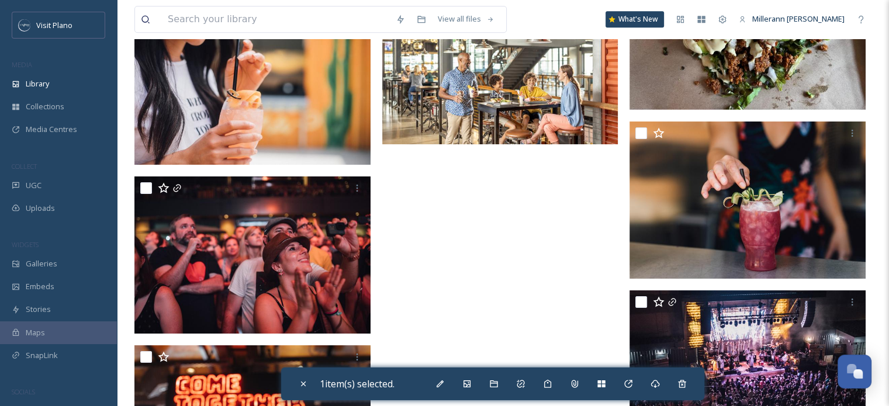
scroll to position [14553, 0]
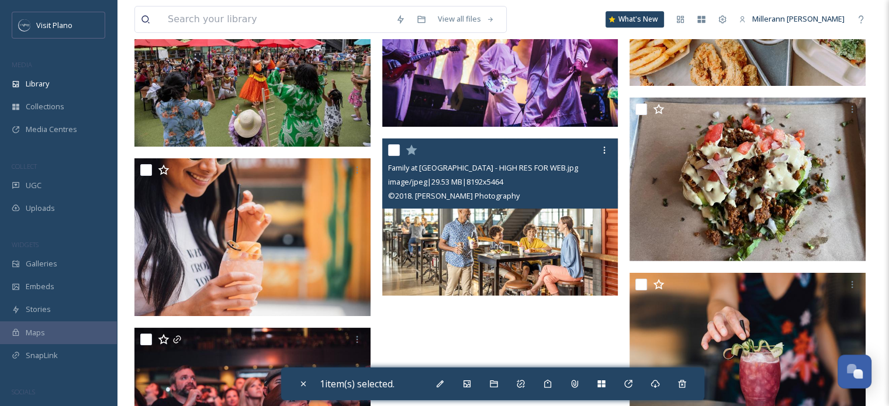
click at [393, 151] on input "checkbox" at bounding box center [394, 150] width 12 height 12
checkbox input "true"
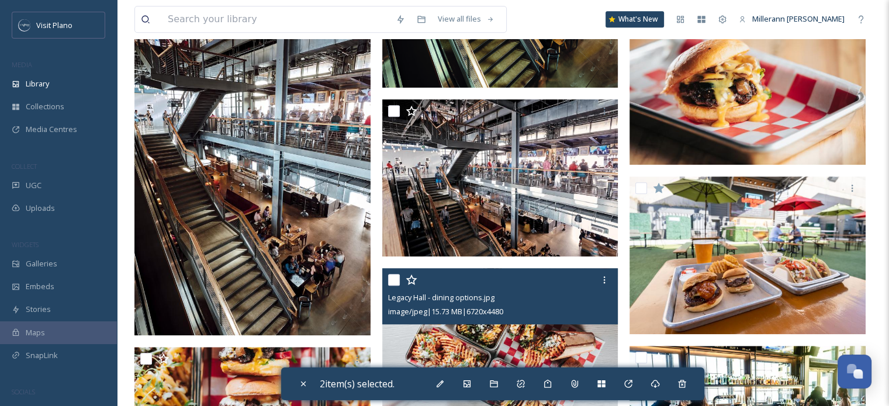
scroll to position [954, 0]
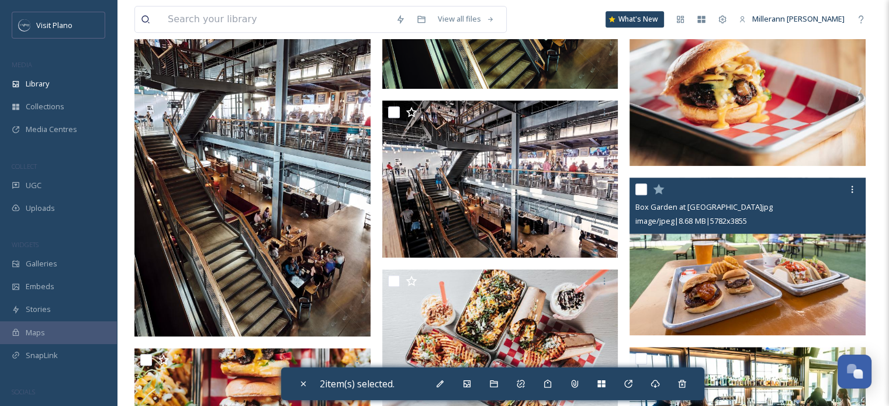
click at [646, 189] on input "checkbox" at bounding box center [641, 190] width 12 height 12
checkbox input "true"
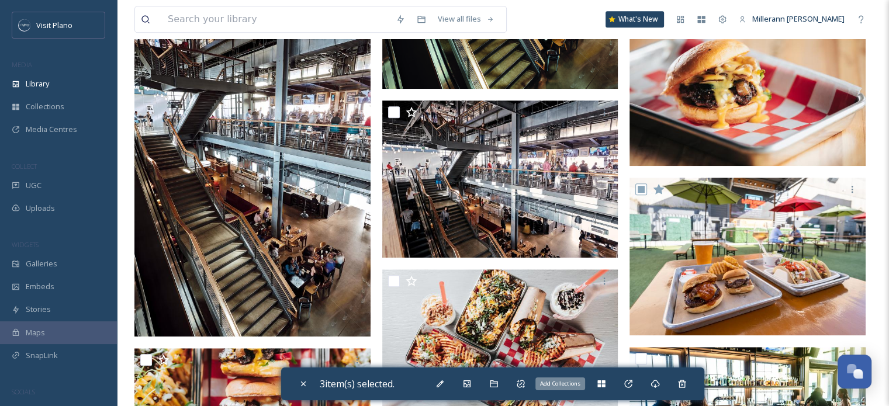
click at [599, 386] on div "Add Collections" at bounding box center [601, 383] width 21 height 21
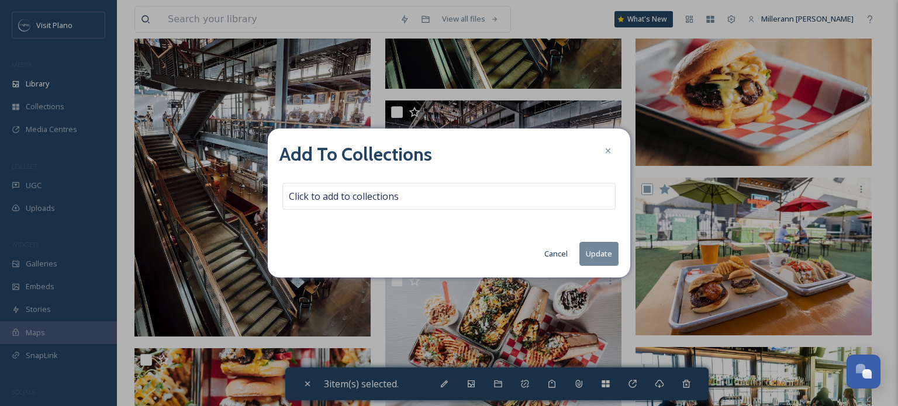
click at [393, 193] on span "Click to add to collections" at bounding box center [344, 196] width 110 height 14
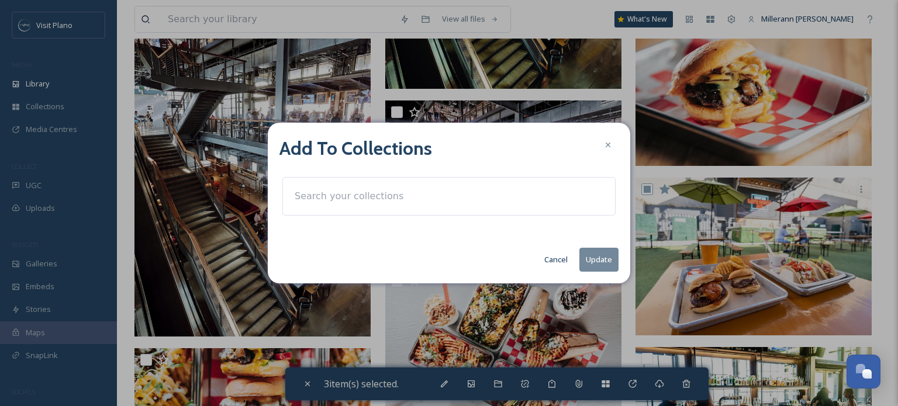
click at [381, 210] on div at bounding box center [448, 196] width 333 height 39
click at [381, 199] on input at bounding box center [353, 197] width 129 height 26
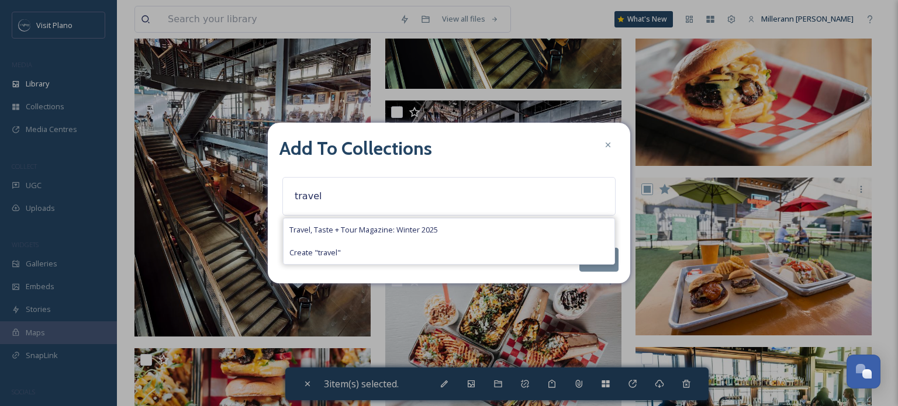
type input "travel"
click at [381, 234] on span "Travel, Taste + Tour Magazine: Winter 2025" at bounding box center [363, 229] width 148 height 11
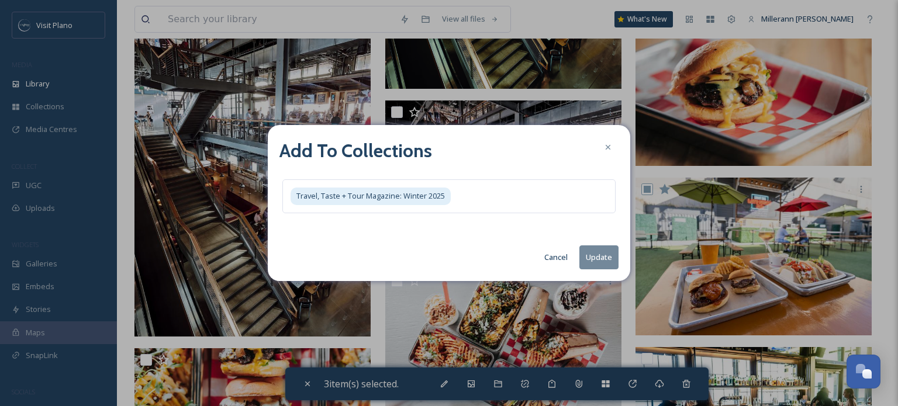
click at [600, 255] on button "Update" at bounding box center [598, 257] width 39 height 24
checkbox input "false"
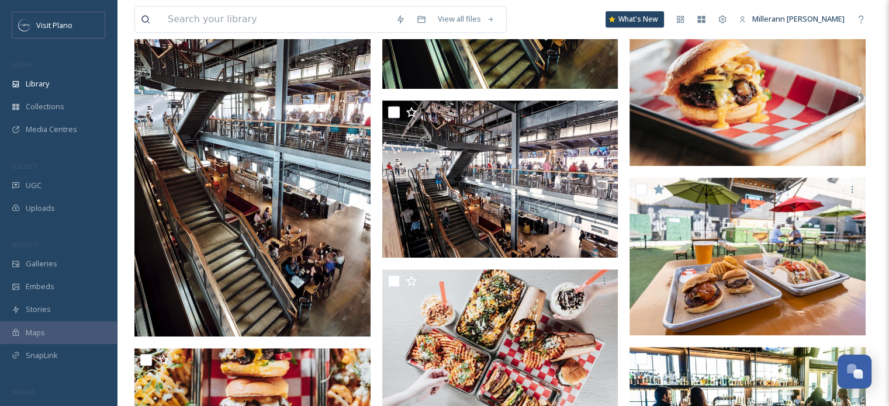
click at [65, 105] on div "Collections" at bounding box center [58, 106] width 117 height 23
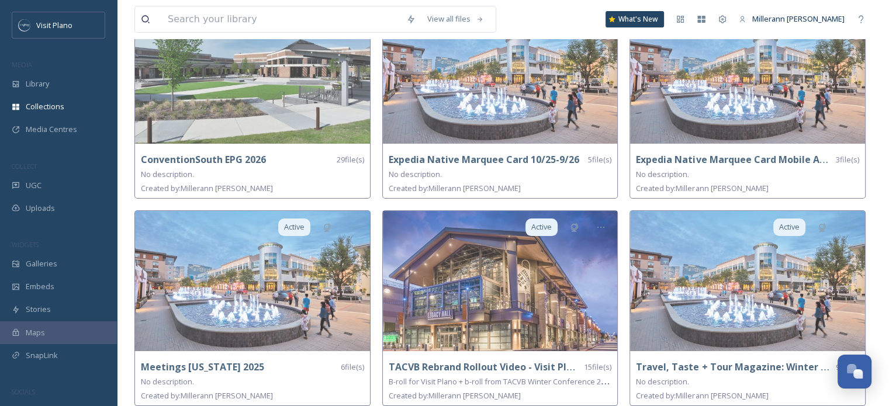
scroll to position [128, 0]
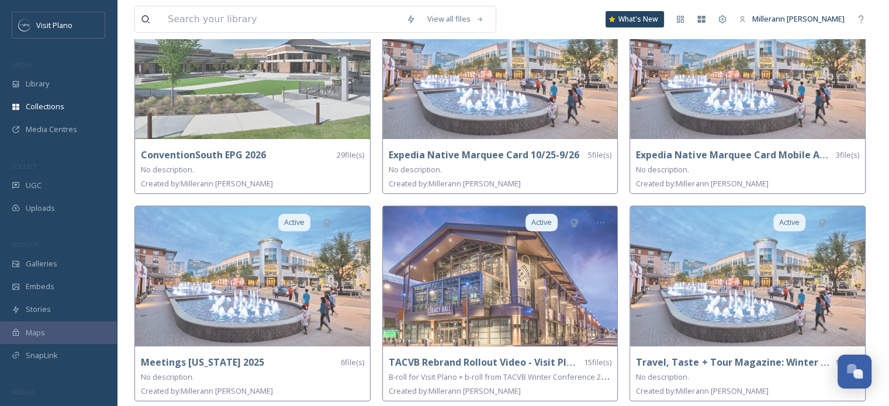
click at [681, 364] on strong "Travel, Taste + Tour Magazine: Winter 2025" at bounding box center [738, 362] width 205 height 13
click at [685, 338] on img at bounding box center [747, 276] width 235 height 140
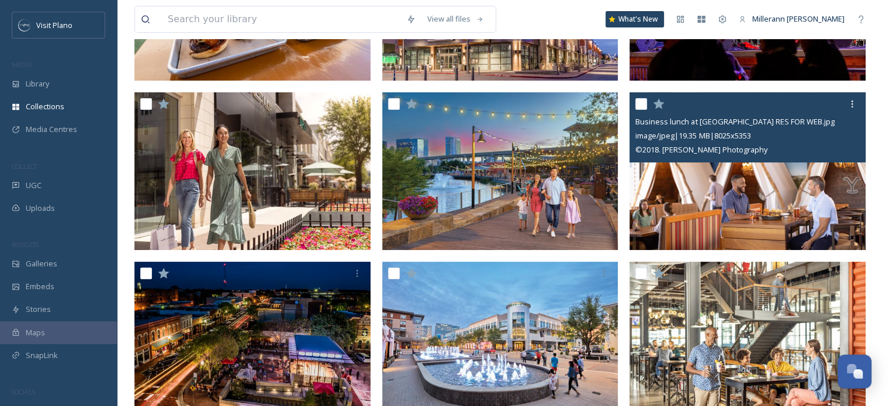
scroll to position [288, 0]
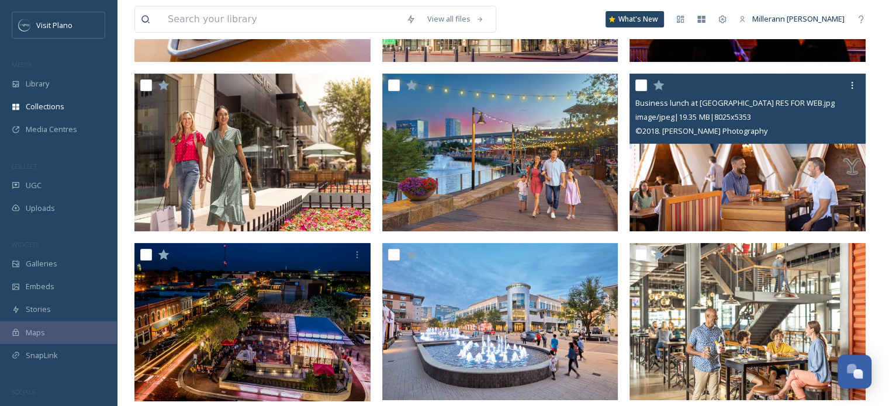
click at [853, 91] on div at bounding box center [852, 85] width 21 height 21
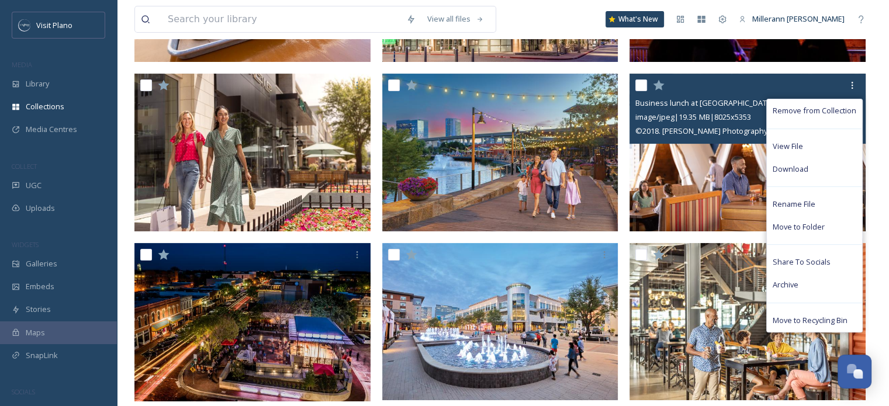
click at [802, 115] on span "Remove from Collection" at bounding box center [815, 110] width 84 height 11
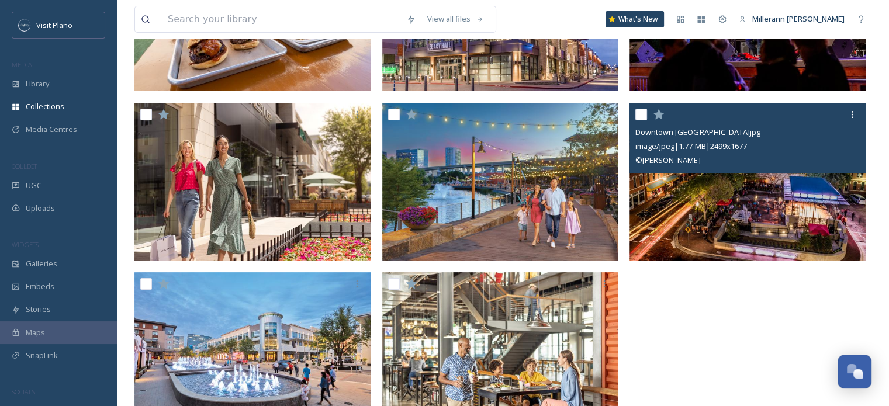
scroll to position [287, 0]
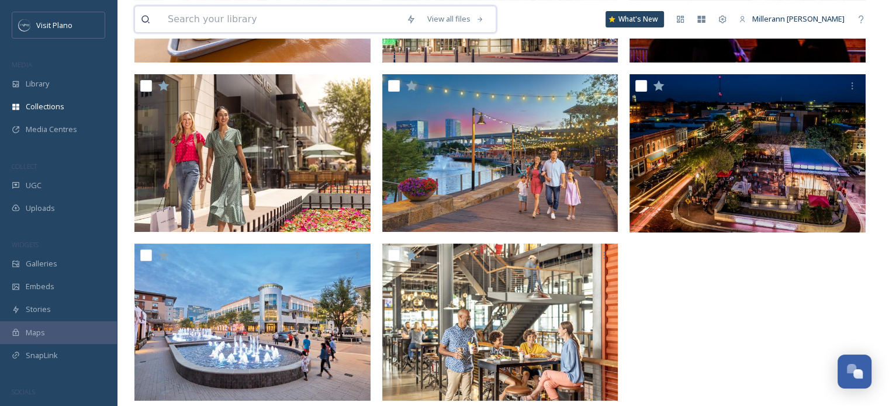
click at [189, 23] on input at bounding box center [281, 19] width 238 height 26
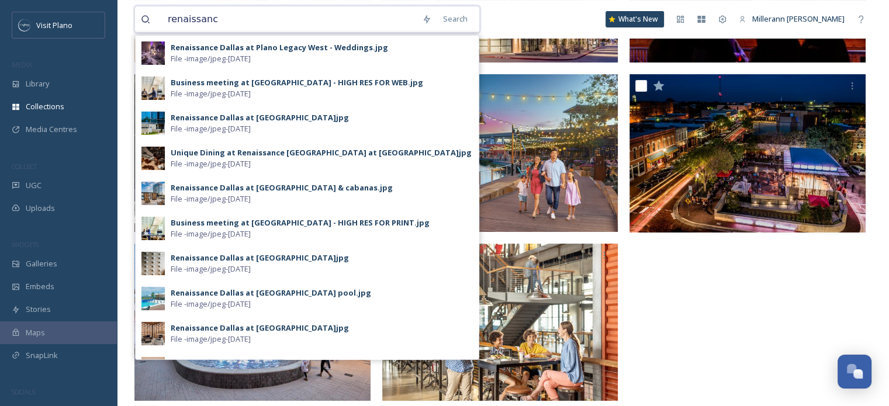
type input "renaissance"
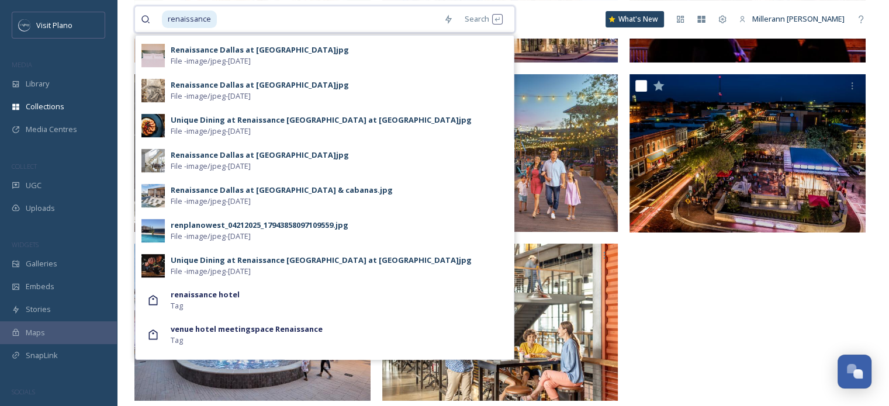
scroll to position [526, 0]
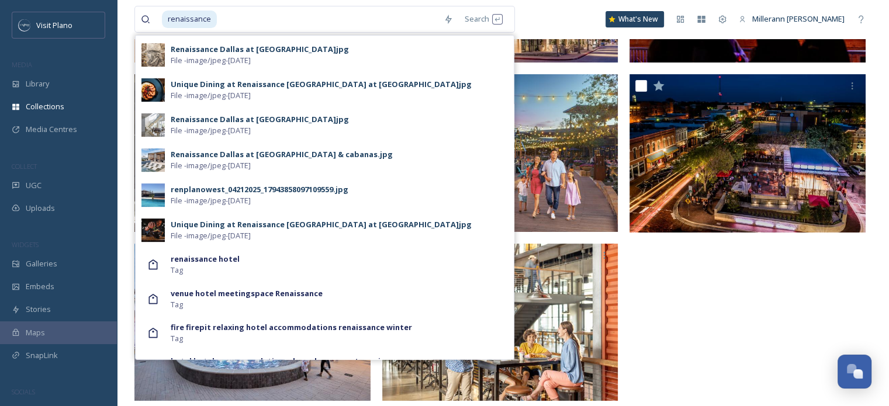
click at [44, 88] on span "Library" at bounding box center [37, 83] width 23 height 11
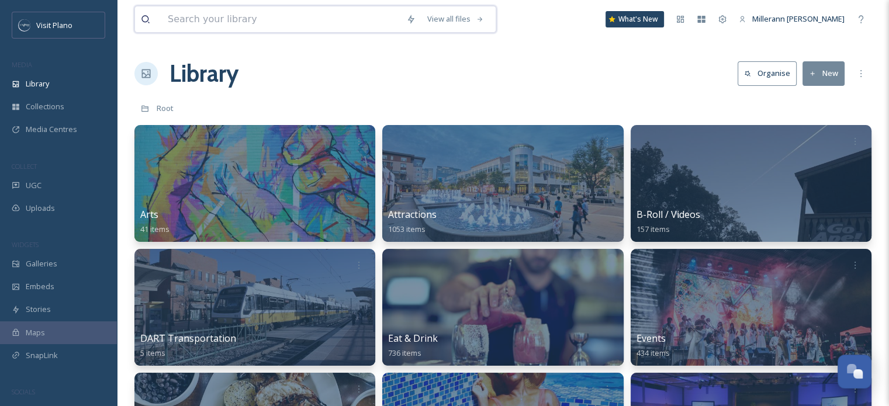
click at [230, 25] on input at bounding box center [281, 19] width 238 height 26
type input "renaissance"
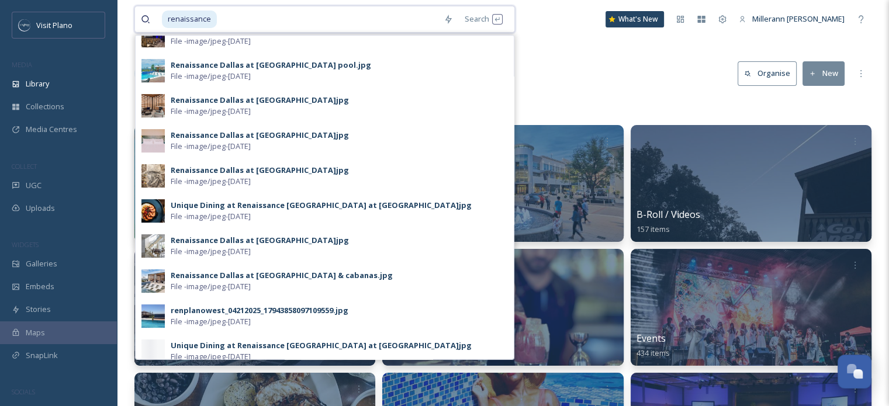
scroll to position [468, 0]
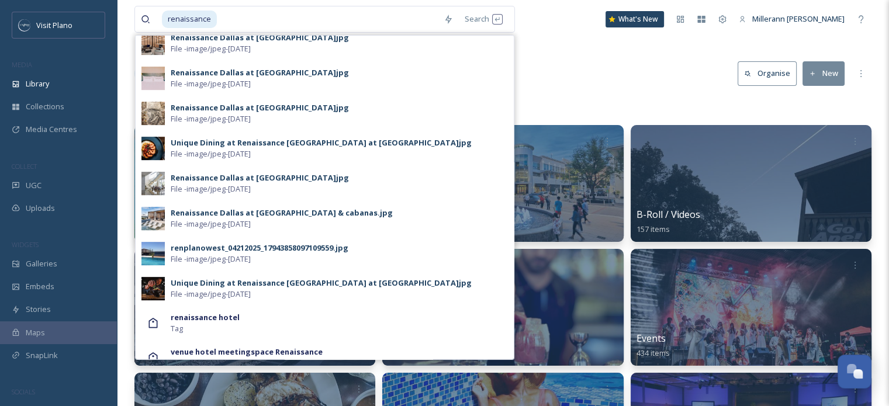
click at [388, 282] on div "Unique Dining at Renaissance Dallas at Plano Legacy West.jpg" at bounding box center [321, 283] width 301 height 11
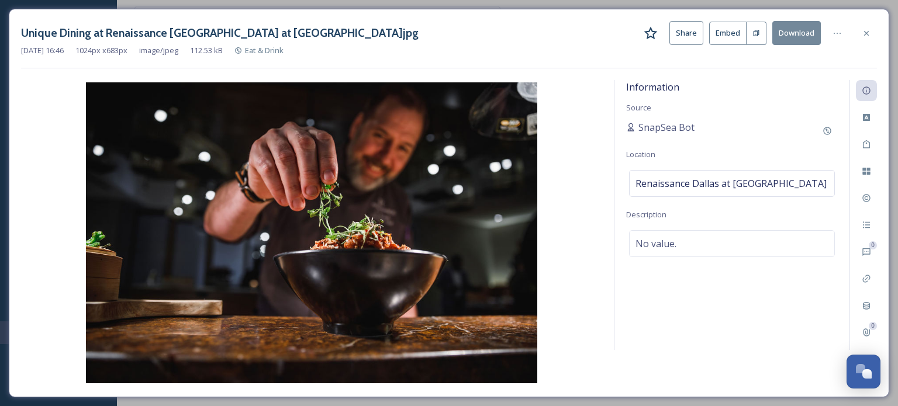
click at [859, 34] on div at bounding box center [866, 33] width 21 height 21
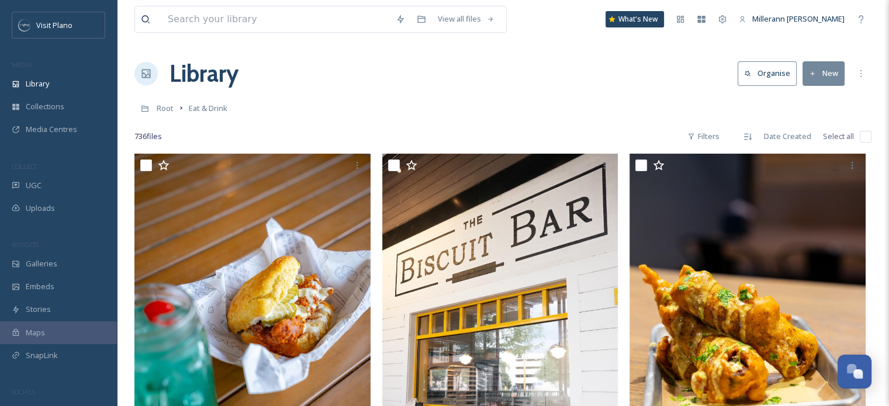
click at [30, 84] on span "Library" at bounding box center [37, 83] width 23 height 11
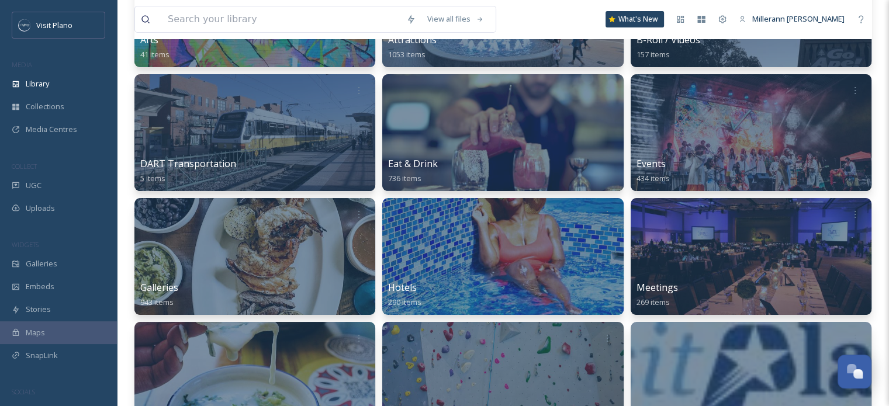
scroll to position [175, 0]
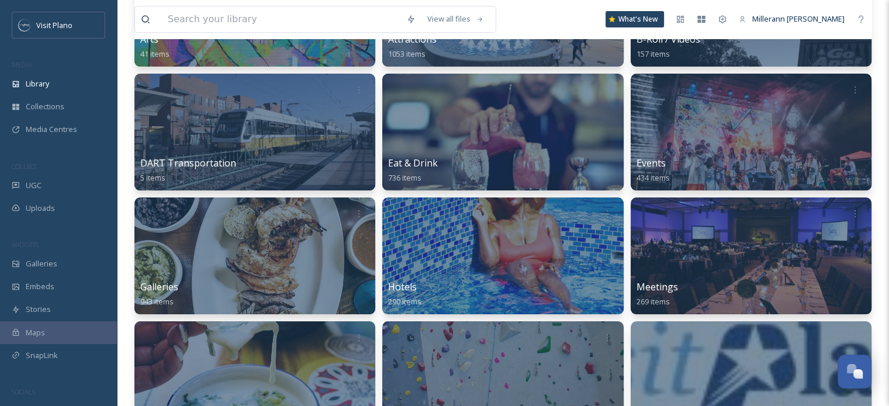
click at [512, 299] on div "Hotels 290 items" at bounding box center [502, 294] width 229 height 29
click at [485, 285] on div "Hotels 290 items" at bounding box center [502, 294] width 229 height 29
click at [388, 277] on div at bounding box center [502, 256] width 241 height 117
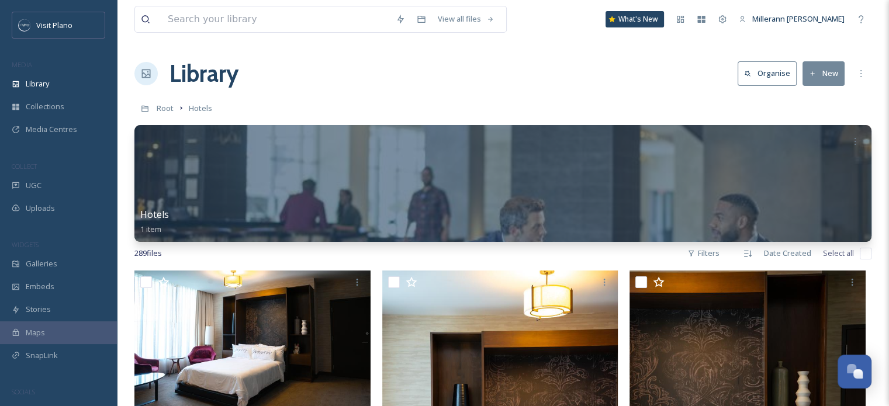
click at [697, 250] on div "Filters" at bounding box center [704, 253] width 44 height 23
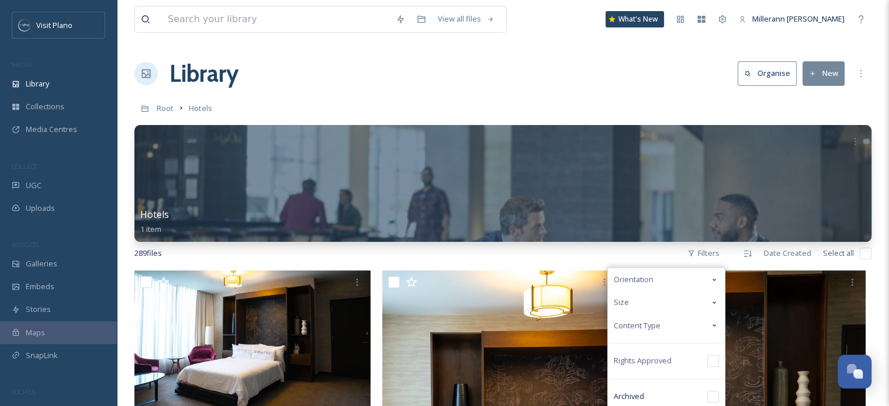
scroll to position [58, 0]
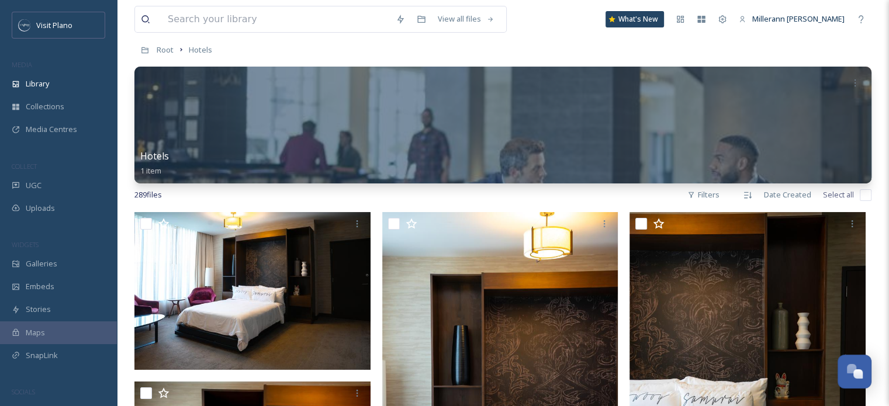
click at [577, 23] on div "View all files What's New Millerann Moya" at bounding box center [502, 19] width 737 height 39
click at [462, 14] on div "View all files" at bounding box center [466, 19] width 68 height 23
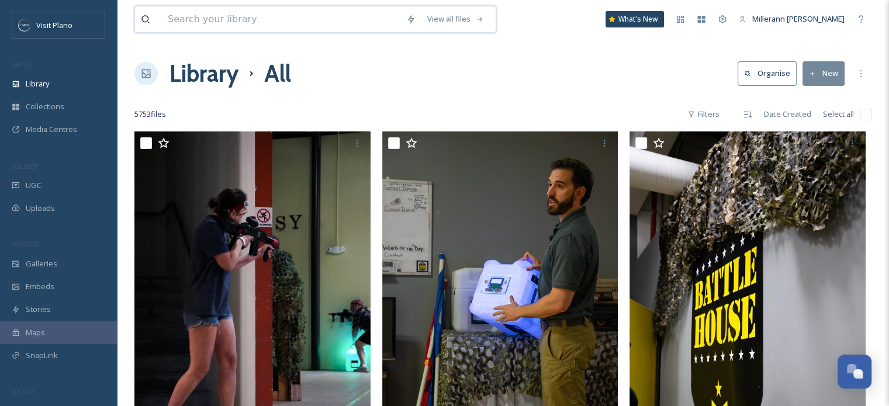
click at [487, 18] on div "View all files" at bounding box center [455, 19] width 68 height 23
click at [269, 31] on input at bounding box center [281, 19] width 238 height 26
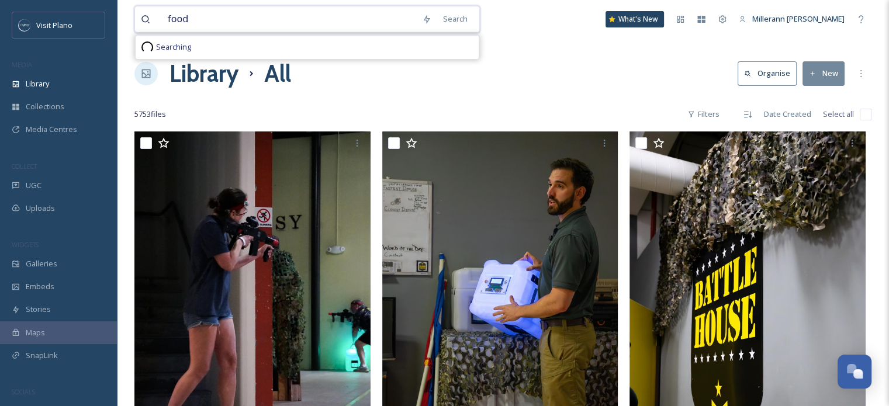
click at [362, 15] on input "food" at bounding box center [289, 19] width 254 height 26
type input "food"
click at [473, 16] on div "Search" at bounding box center [455, 19] width 36 height 23
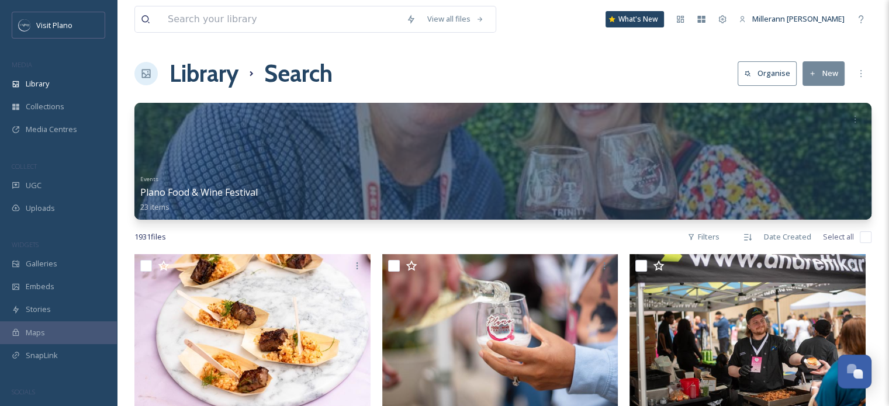
click at [43, 106] on span "Collections" at bounding box center [45, 106] width 39 height 11
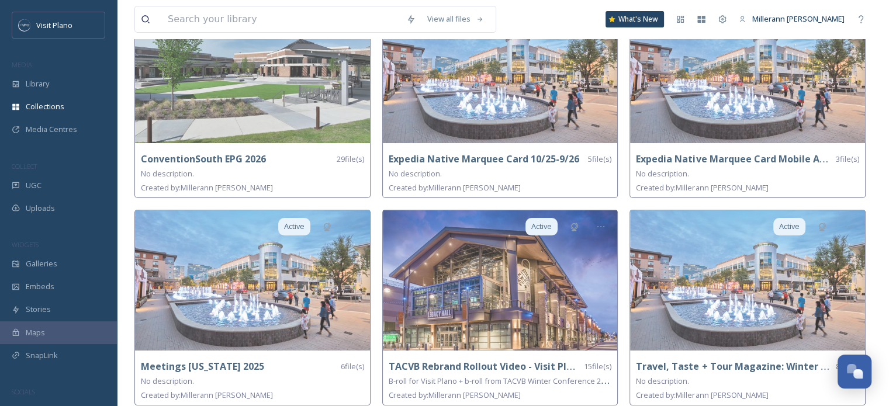
scroll to position [128, 0]
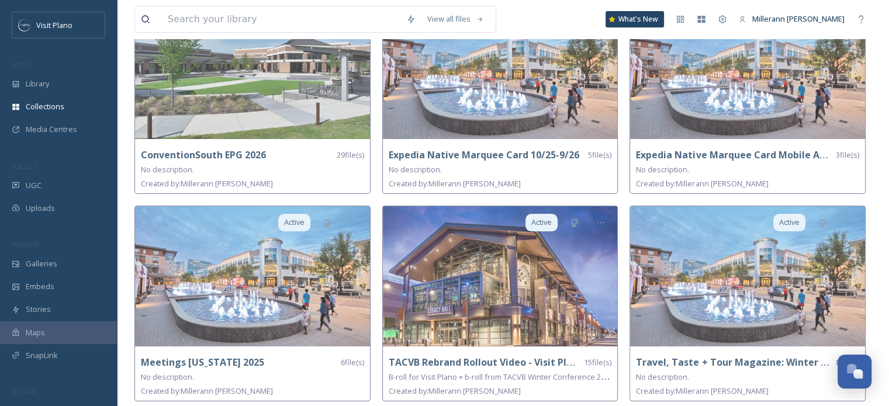
click at [662, 308] on img at bounding box center [747, 276] width 235 height 140
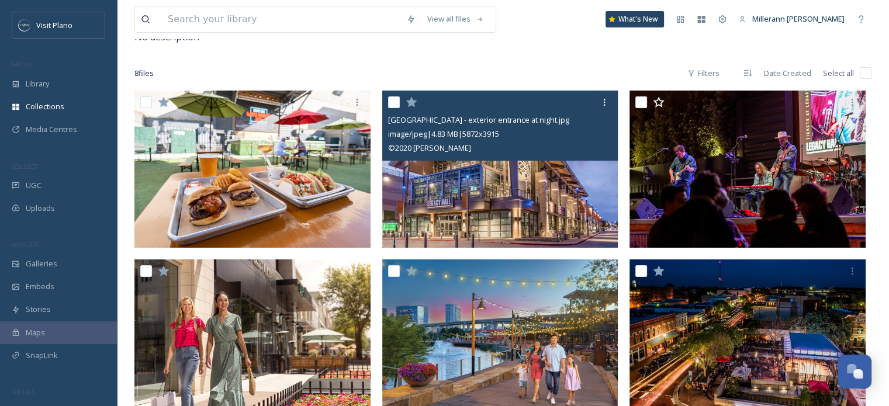
scroll to position [170, 0]
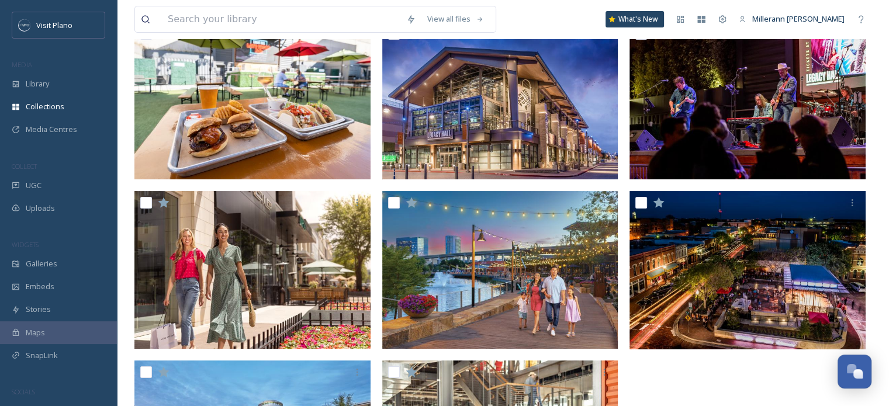
click at [46, 91] on div "Library" at bounding box center [58, 83] width 117 height 23
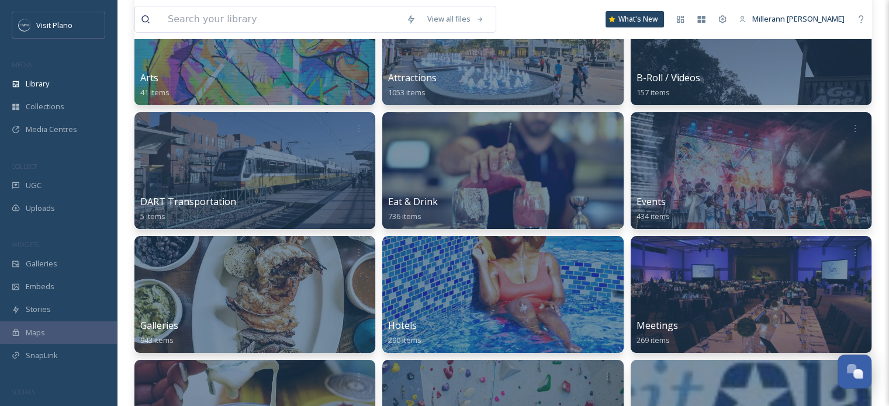
scroll to position [117, 0]
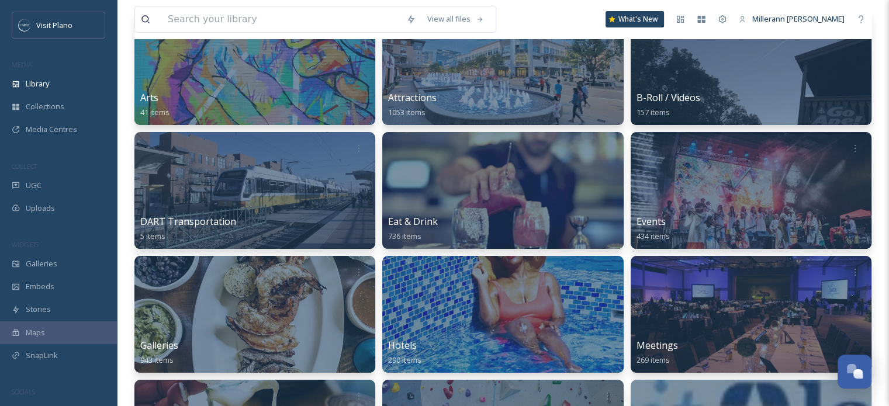
click at [394, 93] on span "Attractions" at bounding box center [412, 97] width 49 height 13
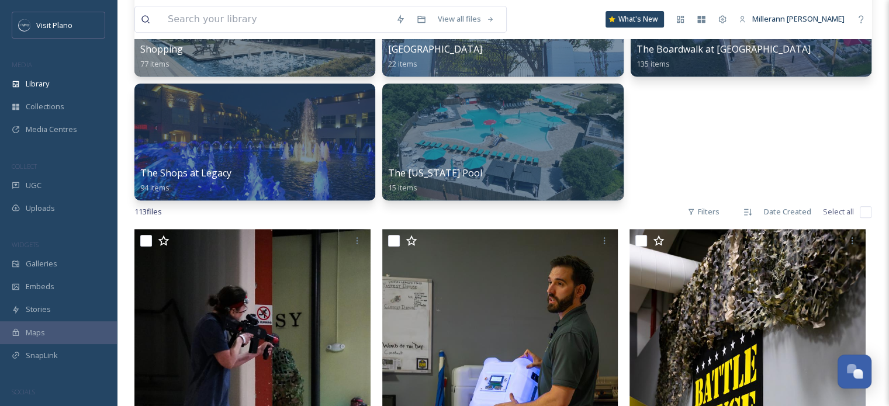
scroll to position [526, 0]
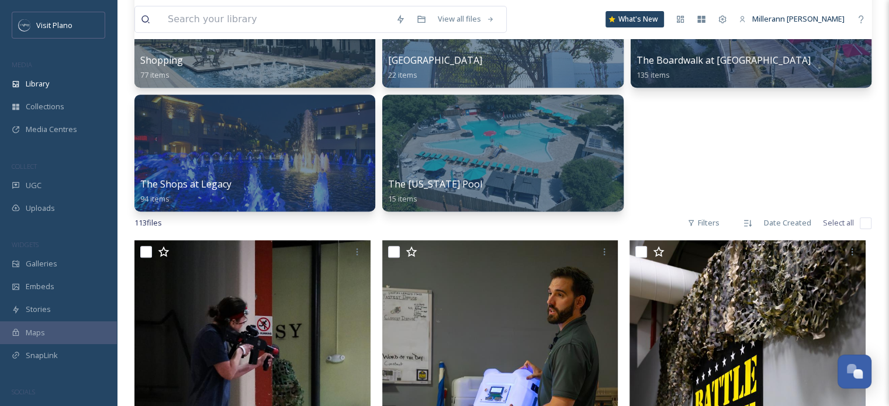
click at [211, 186] on span "The Shops at Legacy" at bounding box center [185, 184] width 91 height 13
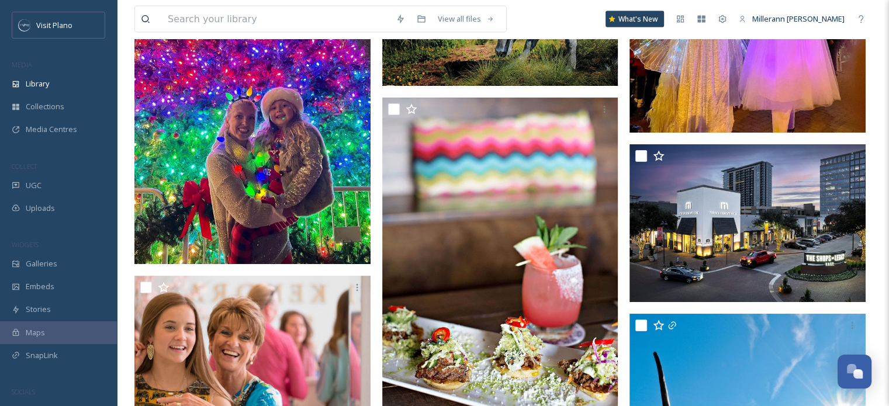
scroll to position [6869, 0]
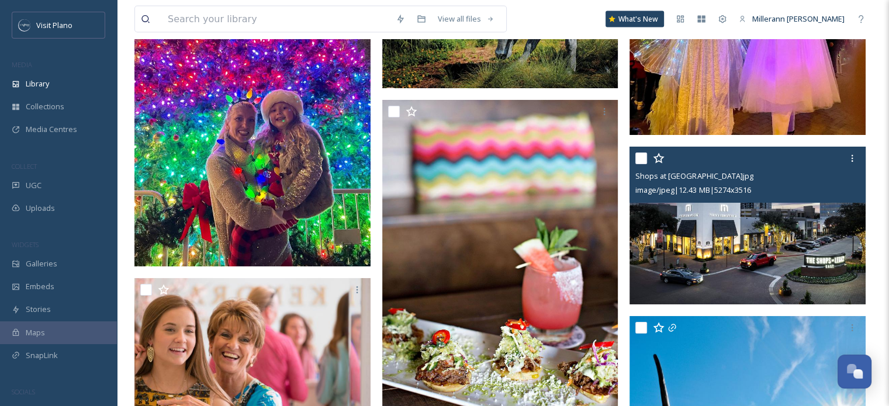
click at [844, 162] on div at bounding box center [852, 158] width 21 height 21
click at [635, 158] on input "checkbox" at bounding box center [641, 159] width 12 height 12
checkbox input "true"
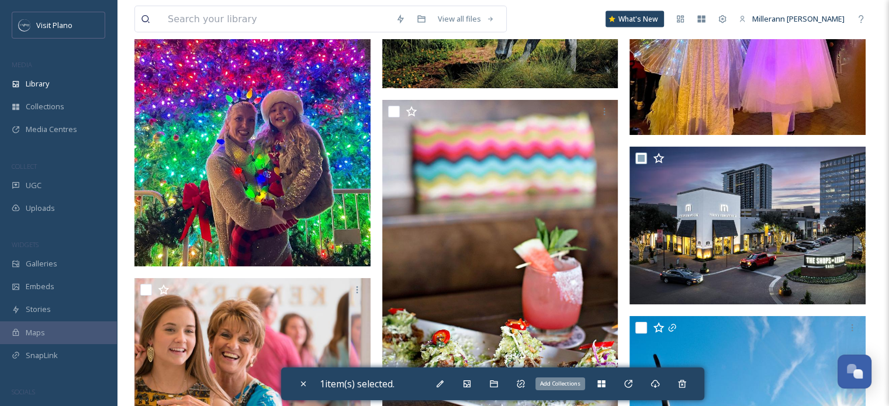
click at [605, 382] on icon at bounding box center [601, 383] width 8 height 7
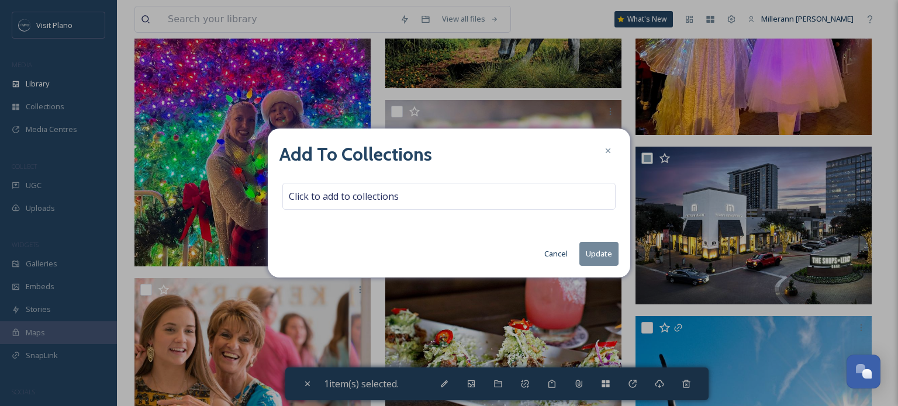
click at [472, 203] on div "Click to add to collections" at bounding box center [448, 196] width 333 height 27
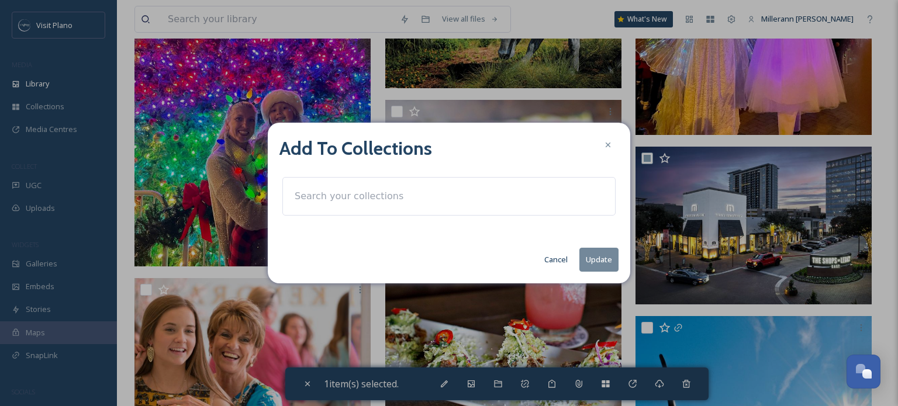
click at [327, 198] on input at bounding box center [353, 197] width 129 height 26
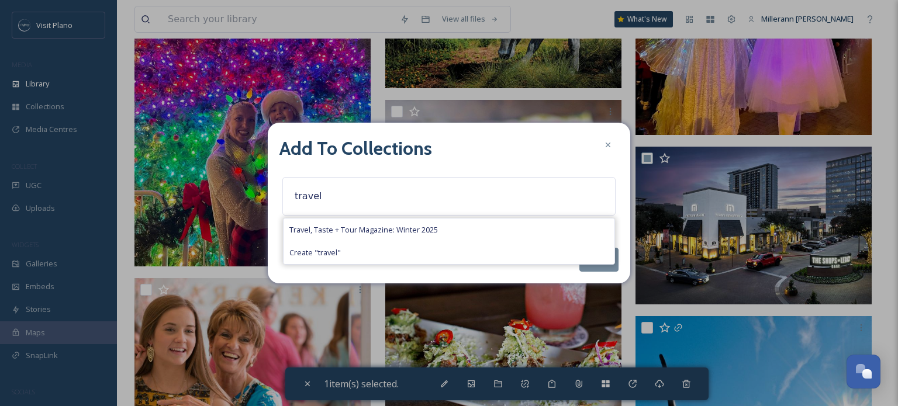
type input "travel"
click at [330, 233] on span "Travel, Taste + Tour Magazine: Winter 2025" at bounding box center [363, 229] width 148 height 11
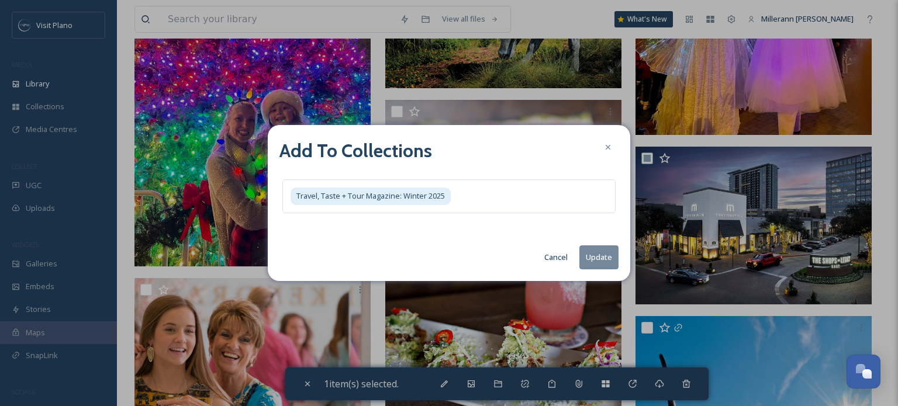
click at [604, 258] on button "Update" at bounding box center [598, 257] width 39 height 24
checkbox input "false"
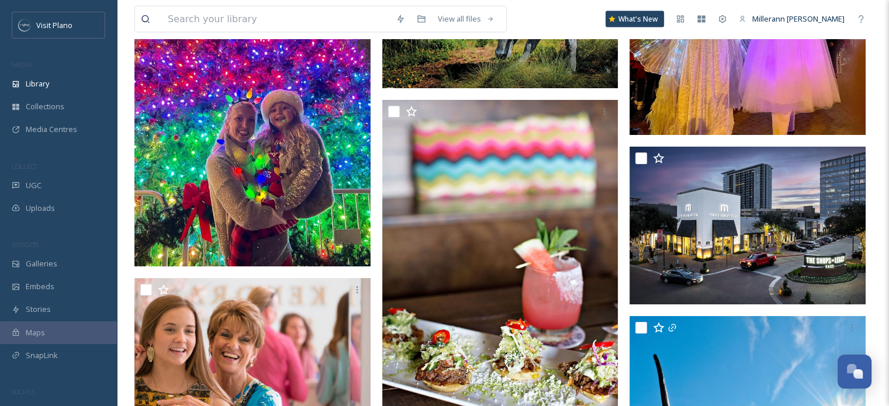
click at [61, 112] on div "Collections" at bounding box center [58, 106] width 117 height 23
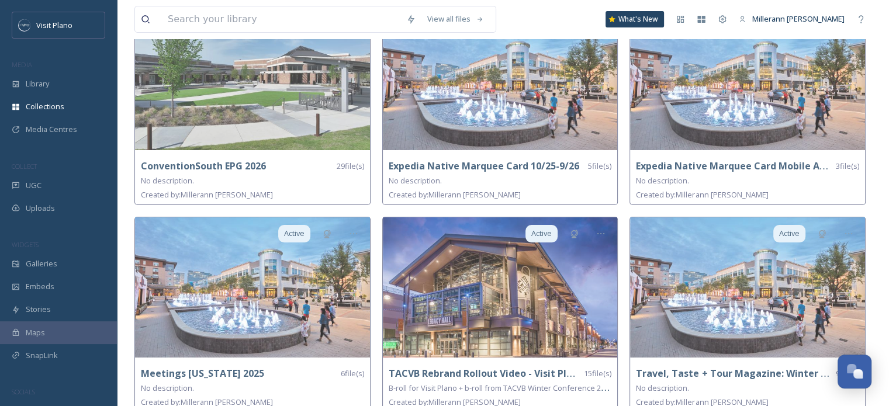
scroll to position [128, 0]
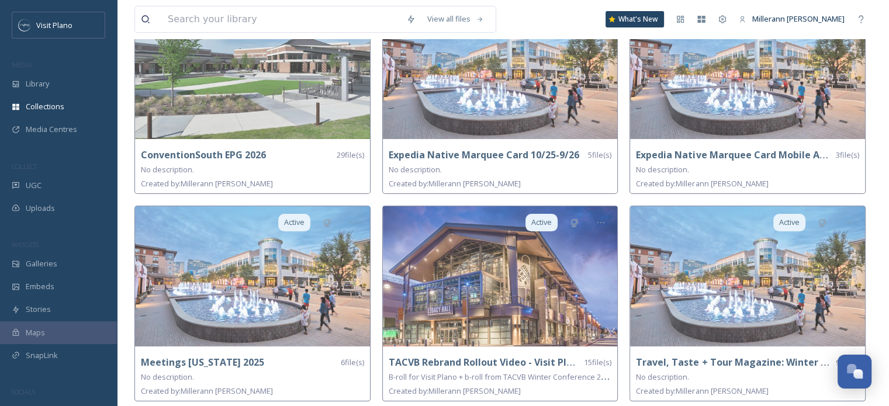
click at [702, 257] on img at bounding box center [747, 276] width 235 height 140
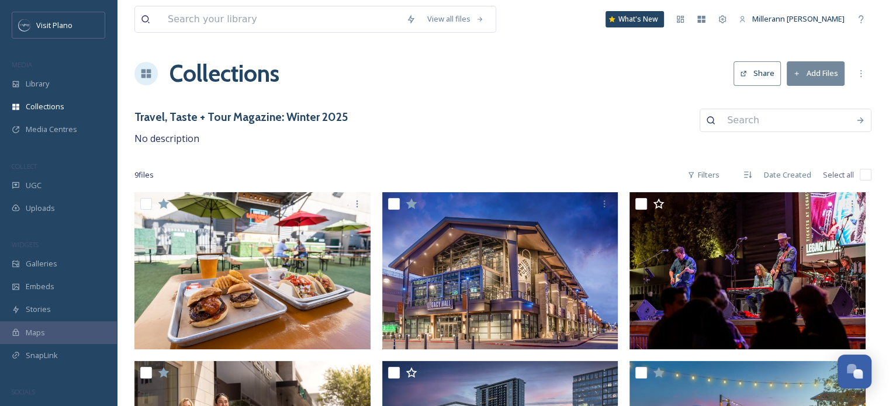
click at [770, 78] on button "Share" at bounding box center [757, 73] width 47 height 24
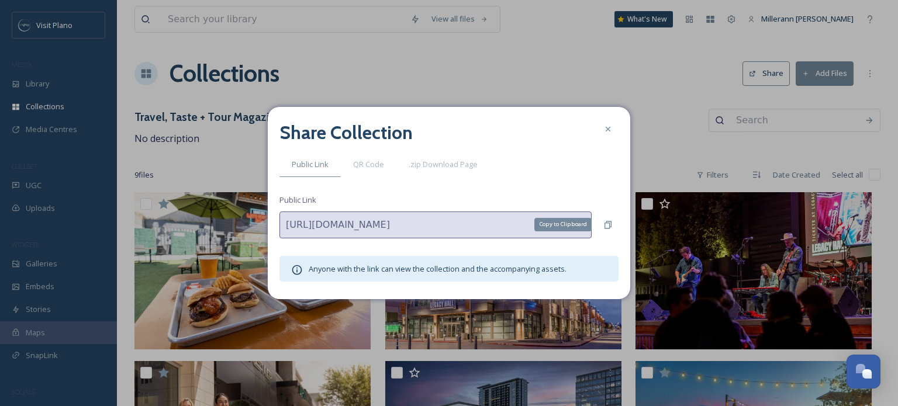
click at [606, 222] on icon at bounding box center [607, 225] width 7 height 8
click at [604, 123] on div at bounding box center [607, 129] width 21 height 21
